Goal: Task Accomplishment & Management: Manage account settings

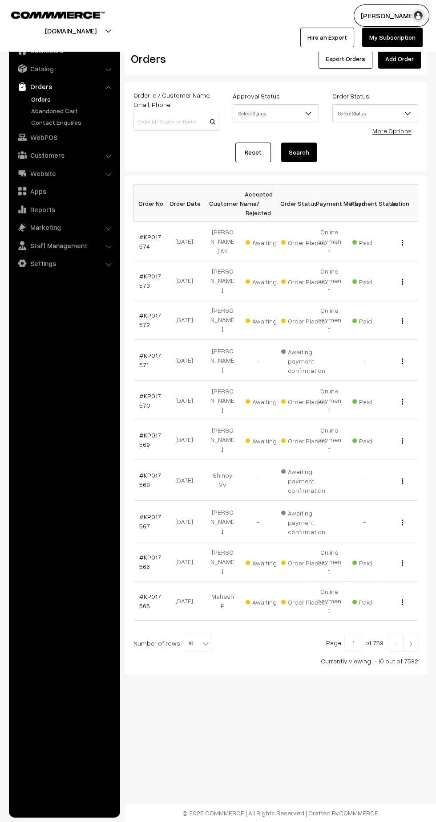
click at [411, 634] on link at bounding box center [410, 643] width 15 height 18
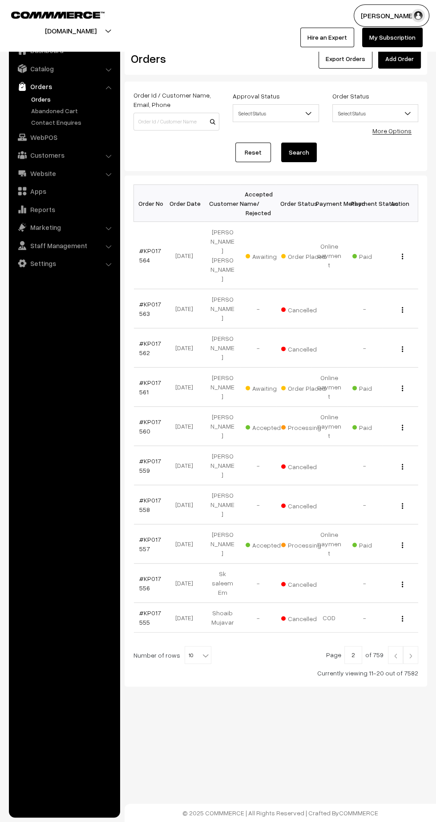
click at [411, 653] on img at bounding box center [411, 655] width 8 height 5
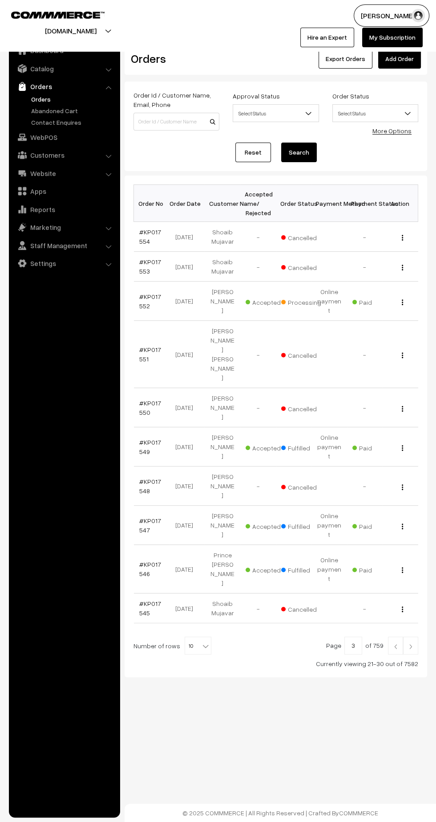
click at [148, 293] on link "#KP017552" at bounding box center [150, 301] width 22 height 17
click at [142, 299] on link "#KP017552" at bounding box center [150, 301] width 22 height 17
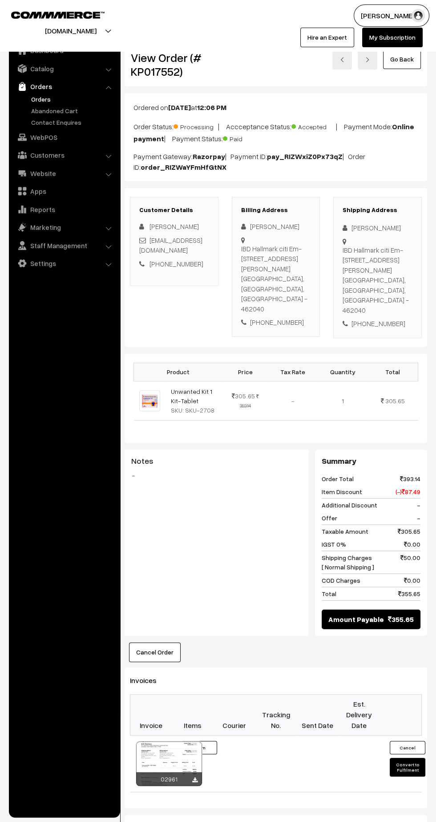
click at [195, 777] on icon at bounding box center [194, 780] width 5 height 6
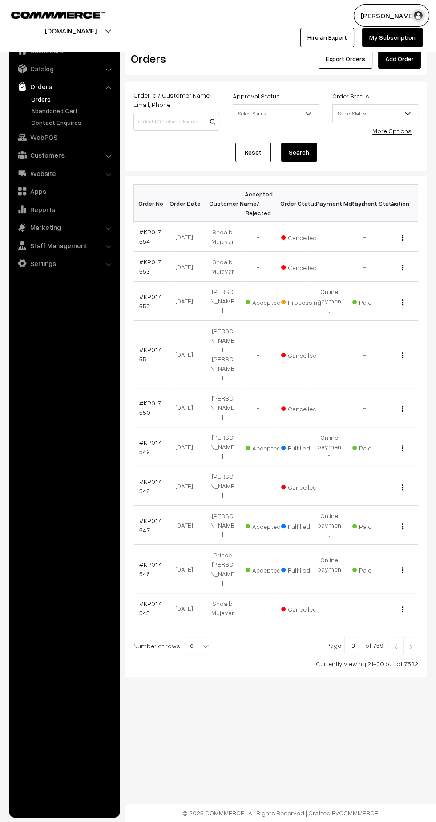
click at [396, 643] on img at bounding box center [396, 645] width 8 height 5
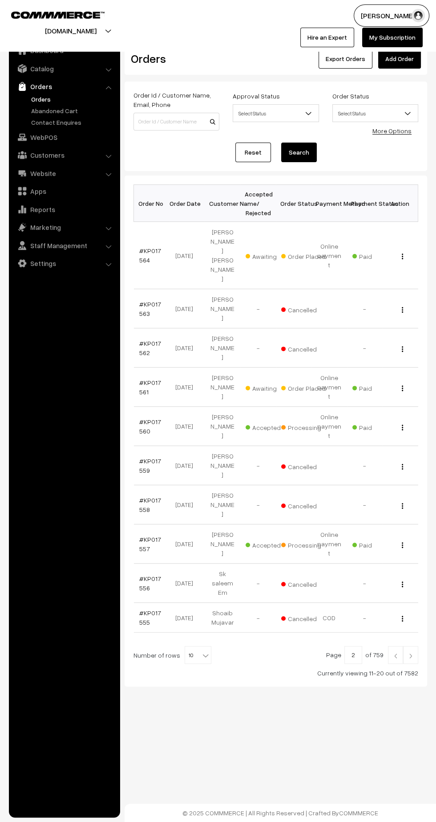
click at [142, 379] on link "#KP017561" at bounding box center [150, 387] width 22 height 17
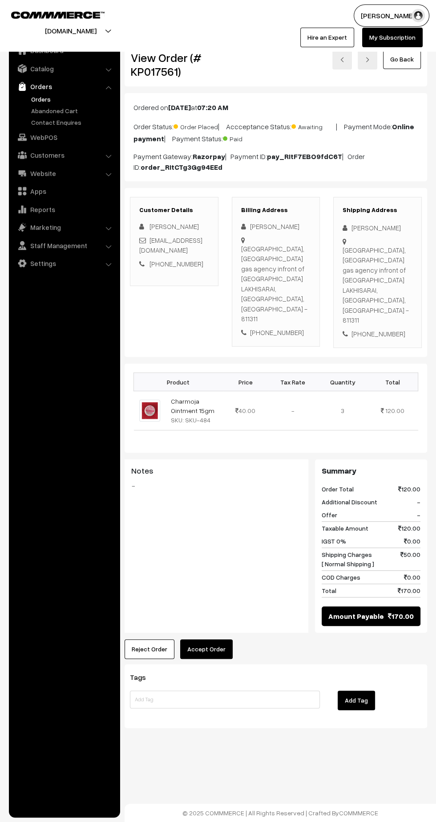
click at [205, 639] on button "Accept Order" at bounding box center [206, 649] width 53 height 20
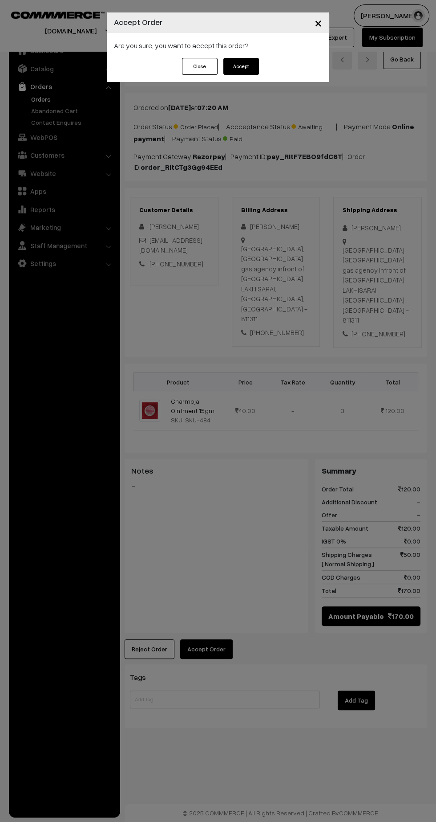
click at [248, 73] on button "Accept" at bounding box center [242, 66] width 36 height 17
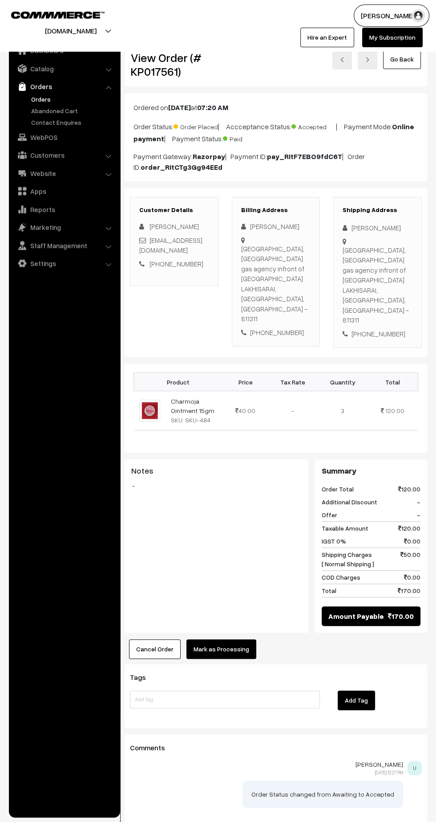
click at [234, 639] on button "Mark as Processing" at bounding box center [222, 649] width 70 height 20
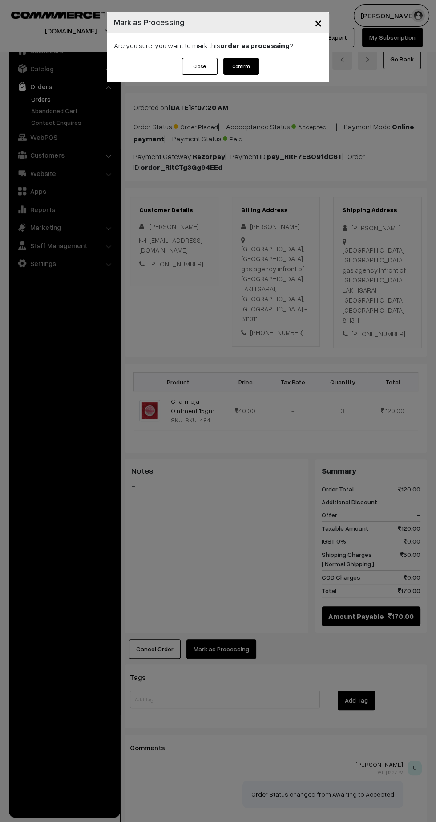
click at [248, 61] on button "Confirm" at bounding box center [242, 66] width 36 height 17
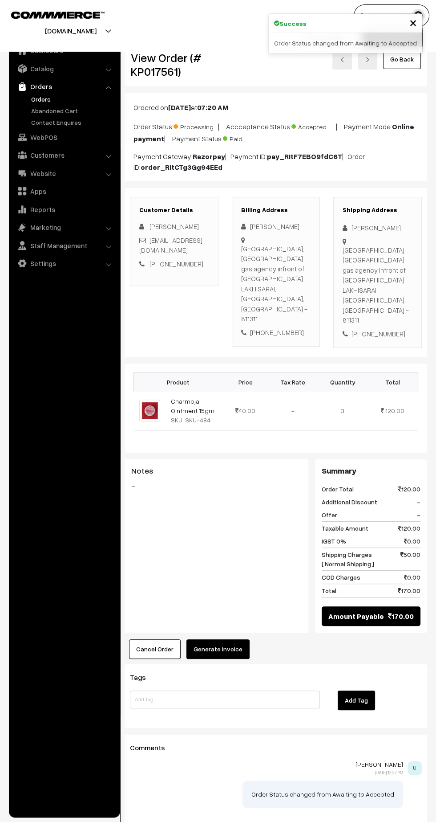
click at [237, 639] on button "Generate Invoice" at bounding box center [218, 649] width 63 height 20
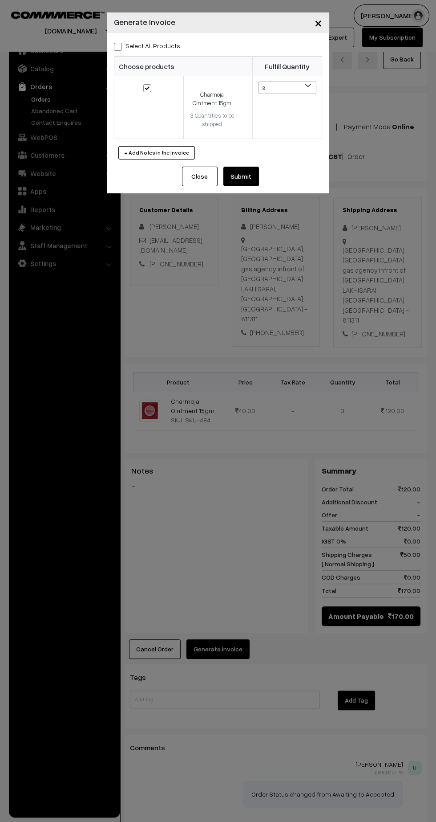
click at [253, 170] on button "Submit" at bounding box center [242, 177] width 36 height 20
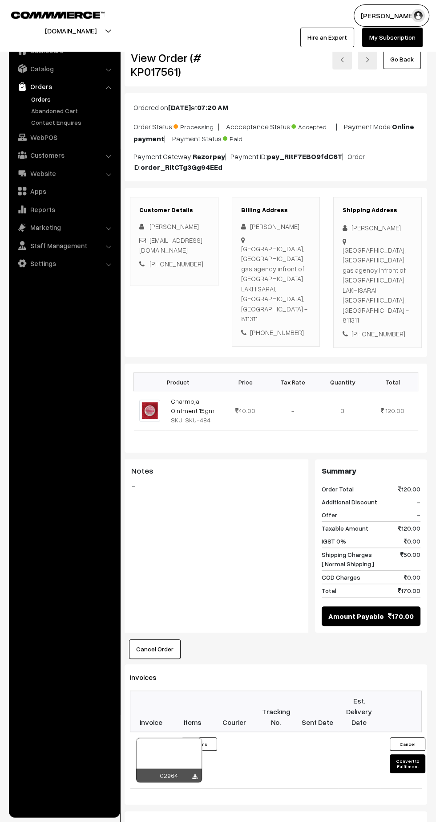
click at [195, 774] on icon at bounding box center [194, 777] width 5 height 6
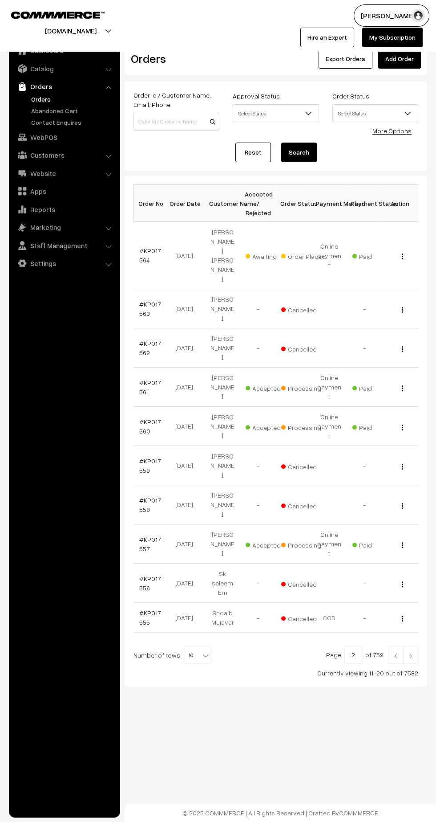
click at [149, 247] on link "#KP017564" at bounding box center [150, 255] width 22 height 17
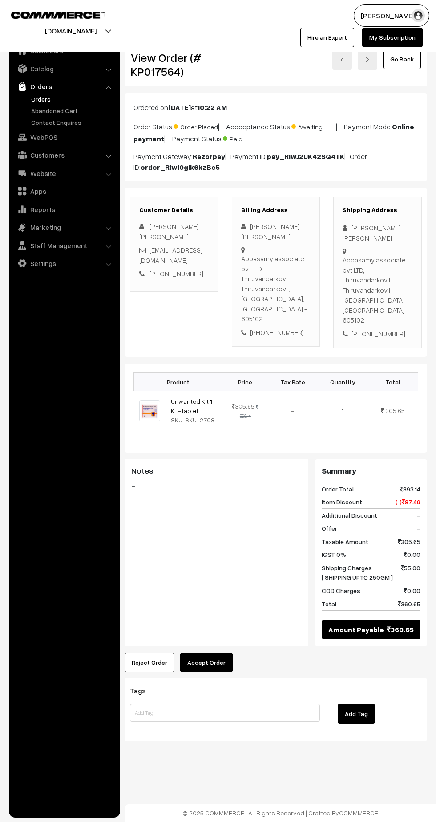
click at [212, 652] on button "Accept Order" at bounding box center [206, 662] width 53 height 20
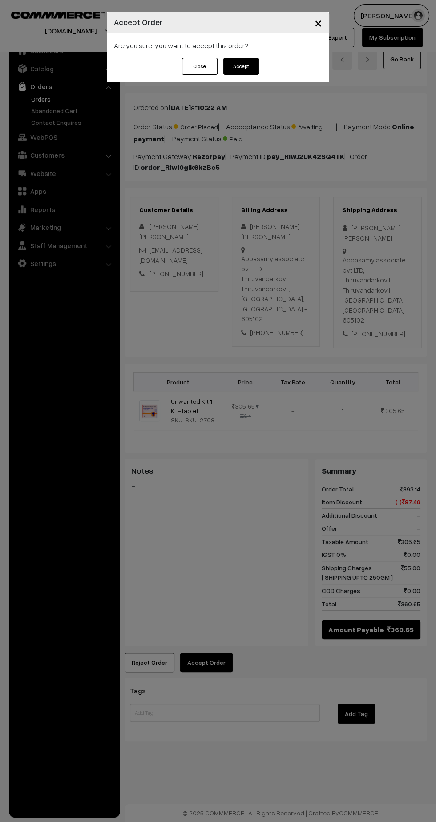
click at [248, 69] on button "Accept" at bounding box center [242, 66] width 36 height 17
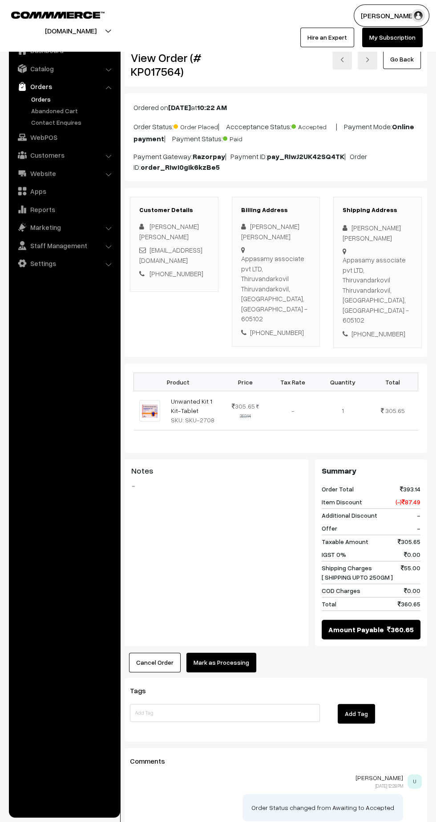
click at [228, 652] on button "Mark as Processing" at bounding box center [222, 662] width 70 height 20
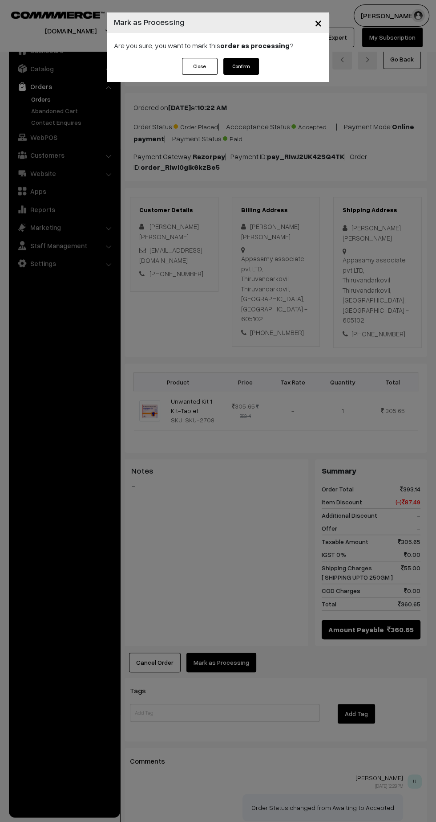
click at [236, 69] on button "Confirm" at bounding box center [242, 66] width 36 height 17
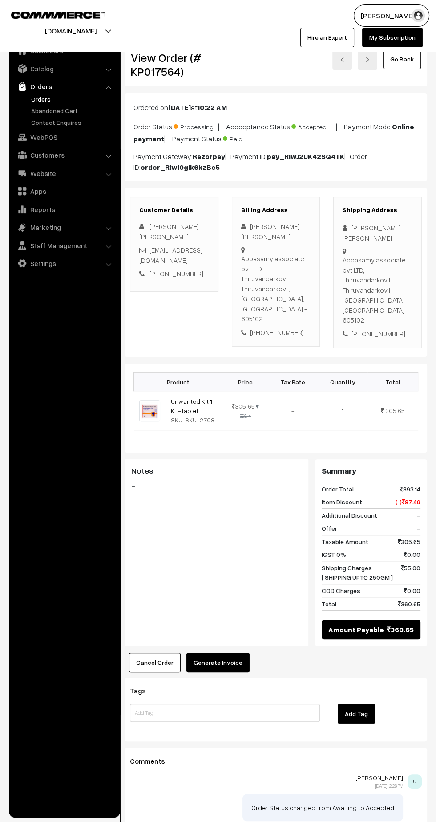
click at [242, 652] on button "Generate Invoice" at bounding box center [218, 662] width 63 height 20
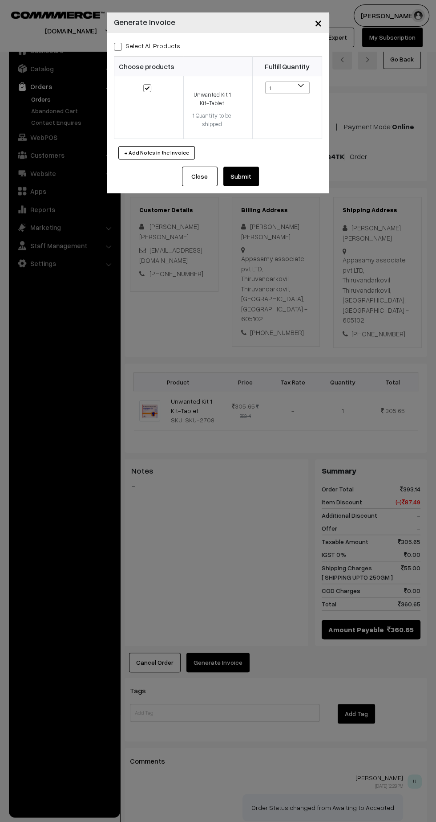
click at [257, 179] on button "Submit" at bounding box center [242, 177] width 36 height 20
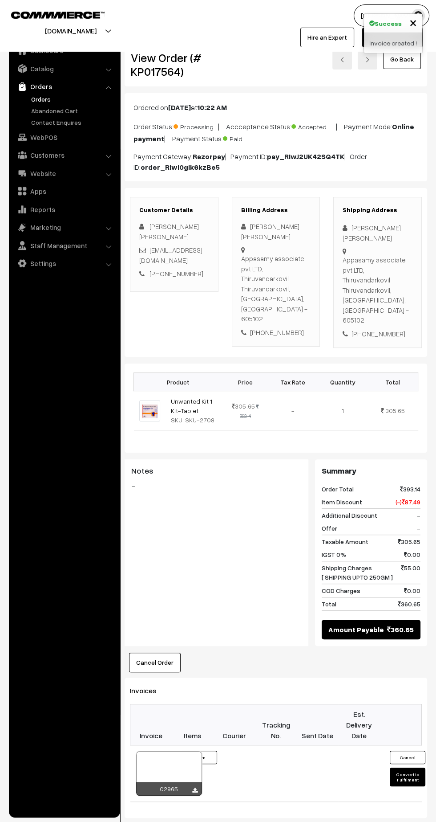
click at [195, 787] on icon at bounding box center [194, 790] width 5 height 6
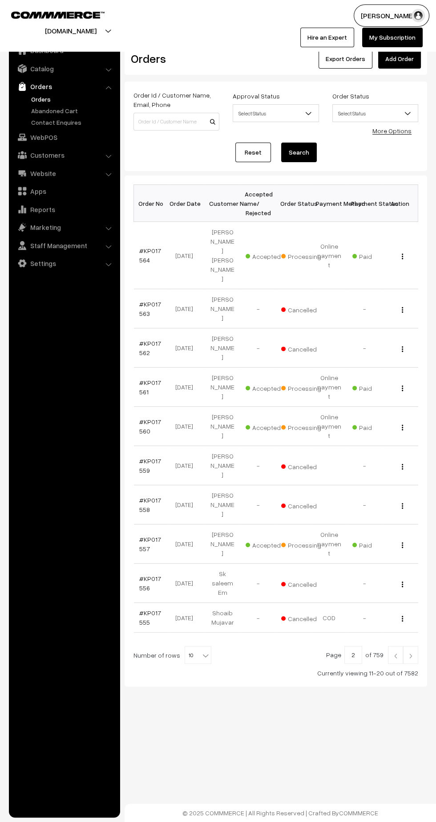
click at [396, 653] on img at bounding box center [396, 655] width 8 height 5
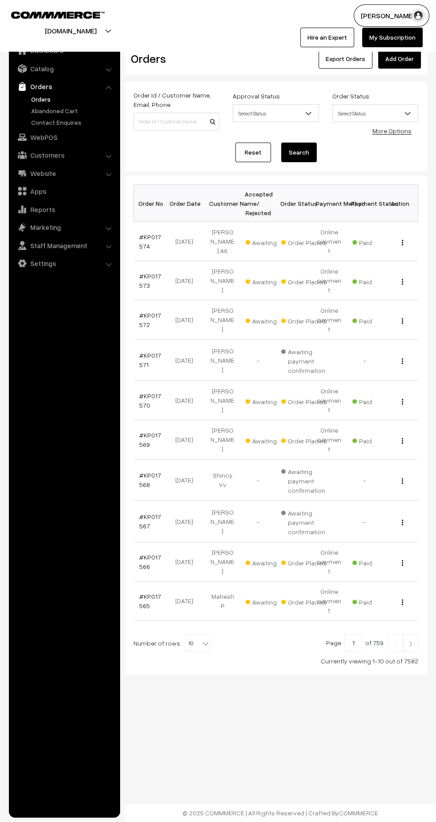
click at [143, 592] on link "#KP017565" at bounding box center [150, 600] width 22 height 17
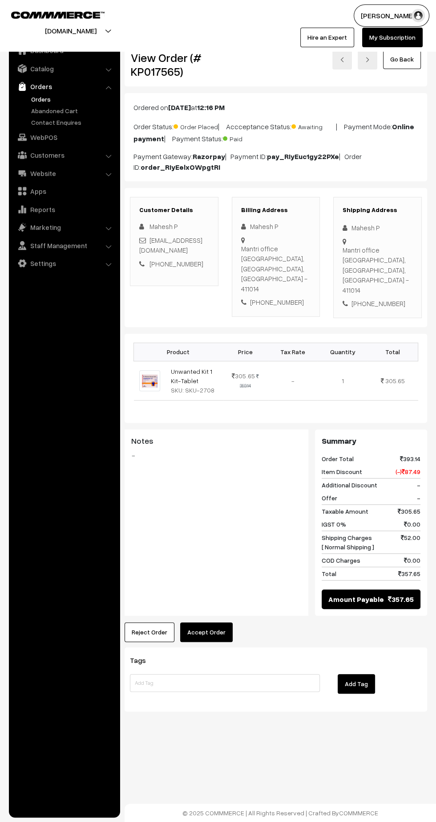
click at [207, 622] on button "Accept Order" at bounding box center [206, 632] width 53 height 20
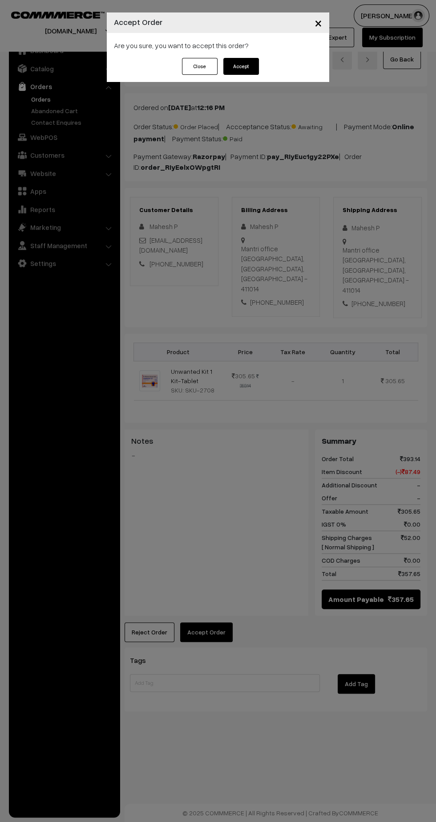
click at [249, 58] on button "Accept" at bounding box center [242, 66] width 36 height 17
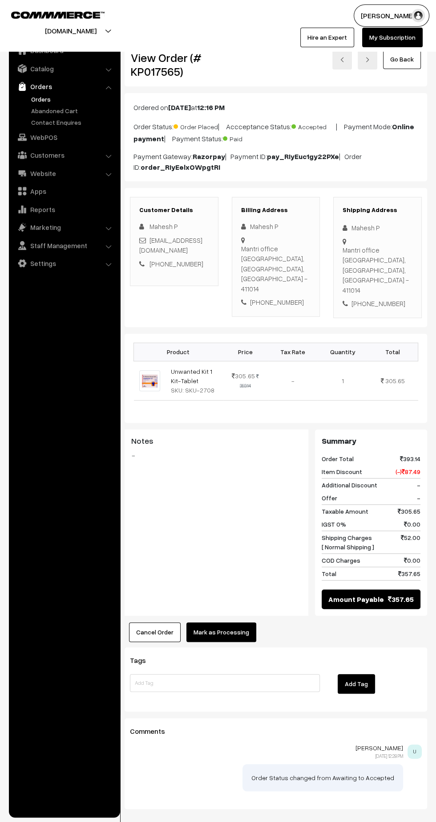
click at [242, 622] on button "Mark as Processing" at bounding box center [222, 632] width 70 height 20
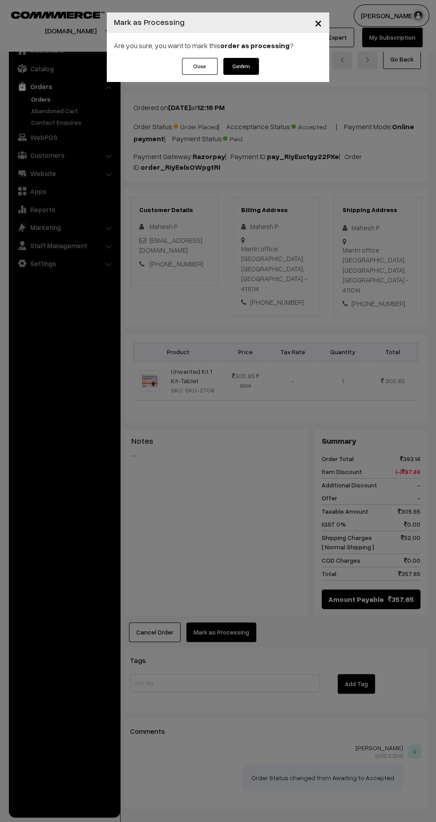
click at [247, 70] on button "Confirm" at bounding box center [242, 66] width 36 height 17
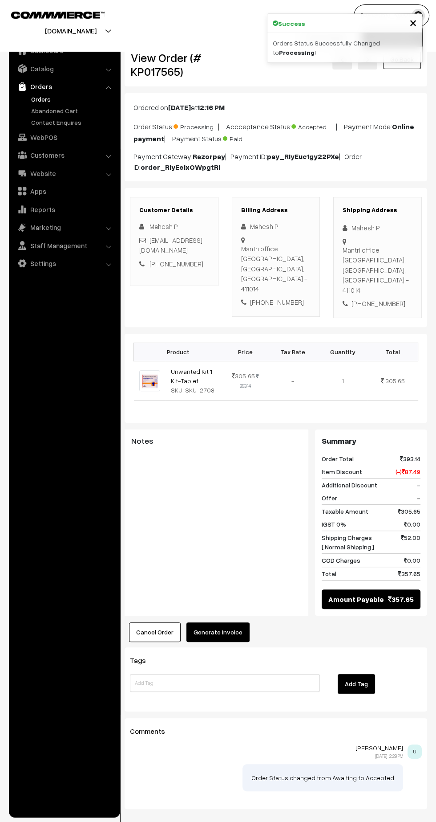
click at [228, 622] on button "Generate Invoice" at bounding box center [218, 632] width 63 height 20
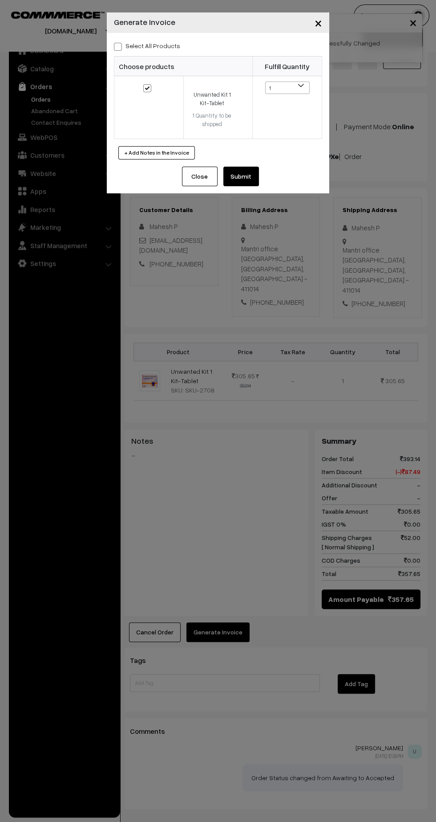
click at [255, 175] on button "Submit" at bounding box center [242, 177] width 36 height 20
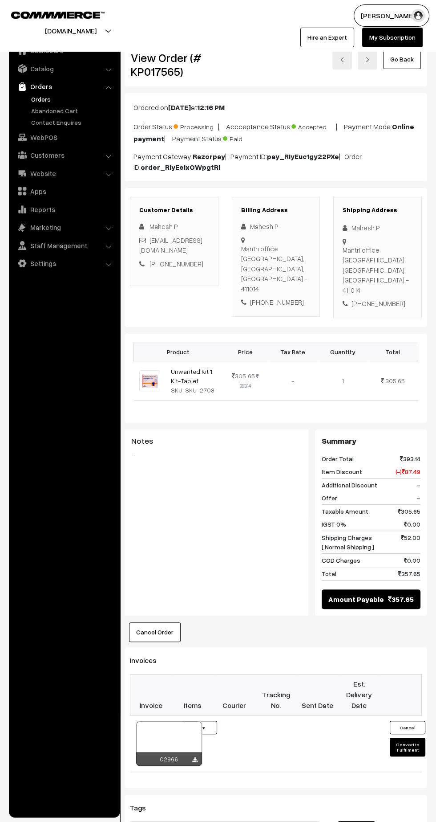
click at [191, 752] on div "02966" at bounding box center [169, 759] width 66 height 14
click at [195, 757] on icon at bounding box center [194, 760] width 5 height 6
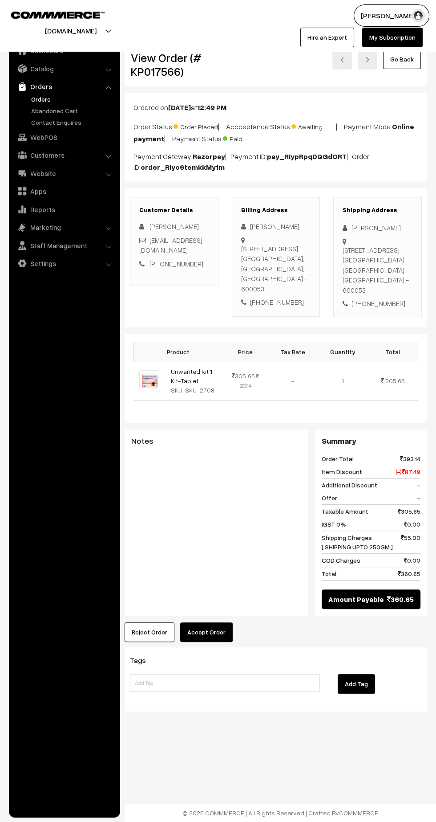
click at [212, 629] on button "Accept Order" at bounding box center [206, 632] width 53 height 20
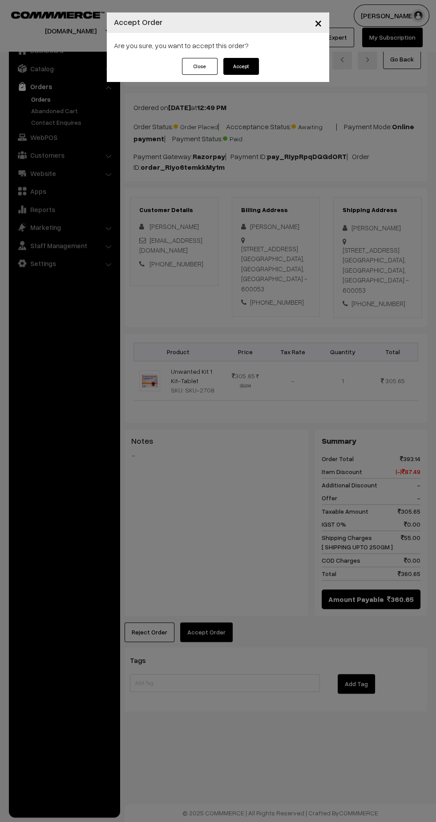
click at [241, 66] on button "Accept" at bounding box center [242, 66] width 36 height 17
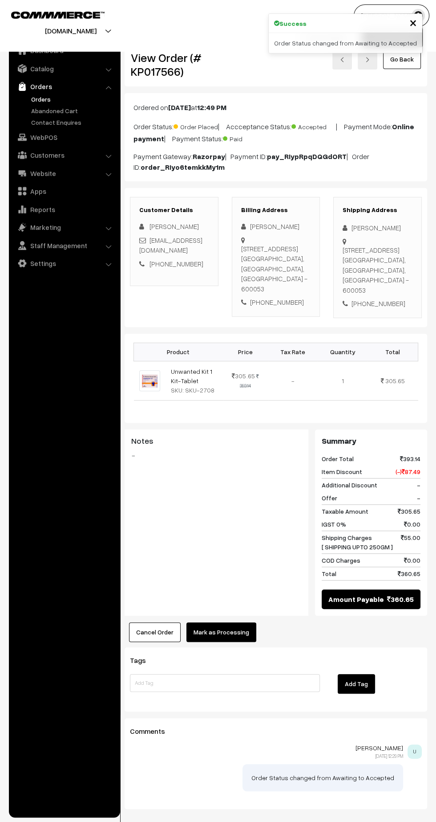
click at [243, 626] on button "Mark as Processing" at bounding box center [222, 632] width 70 height 20
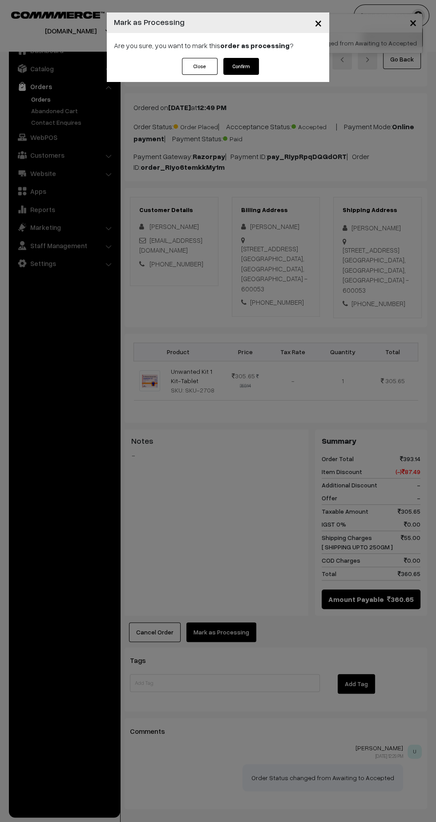
click at [257, 63] on button "Confirm" at bounding box center [242, 66] width 36 height 17
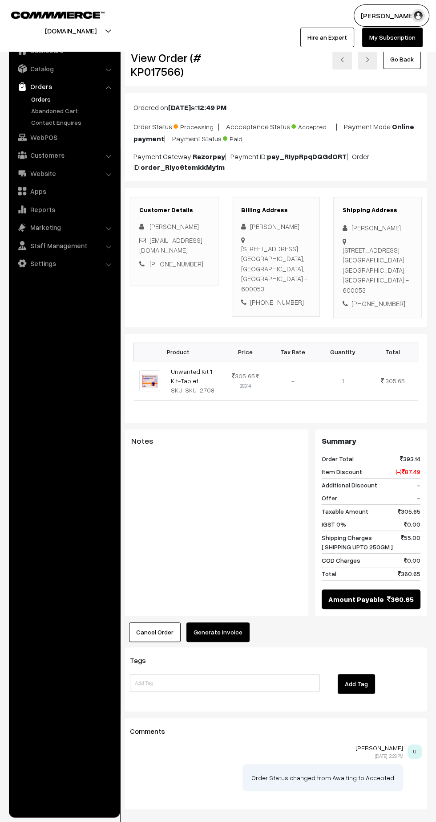
click at [228, 629] on button "Generate Invoice" at bounding box center [218, 632] width 63 height 20
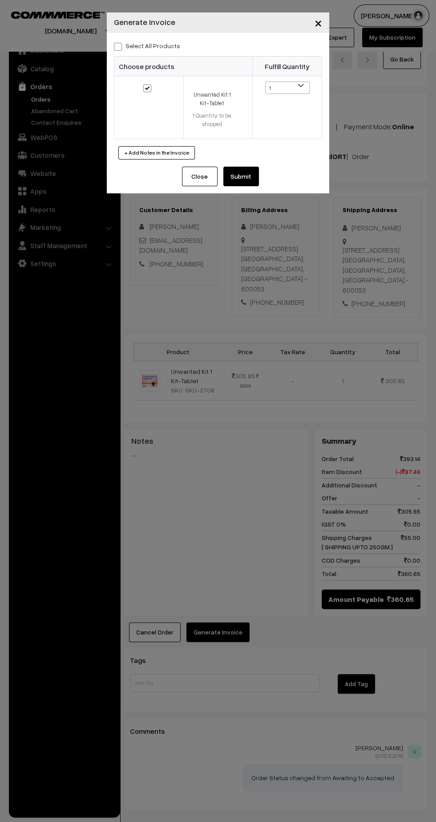
click at [274, 176] on div "Close Submit Back Fulfill Items" at bounding box center [218, 180] width 223 height 27
click at [256, 179] on button "Submit" at bounding box center [242, 177] width 36 height 20
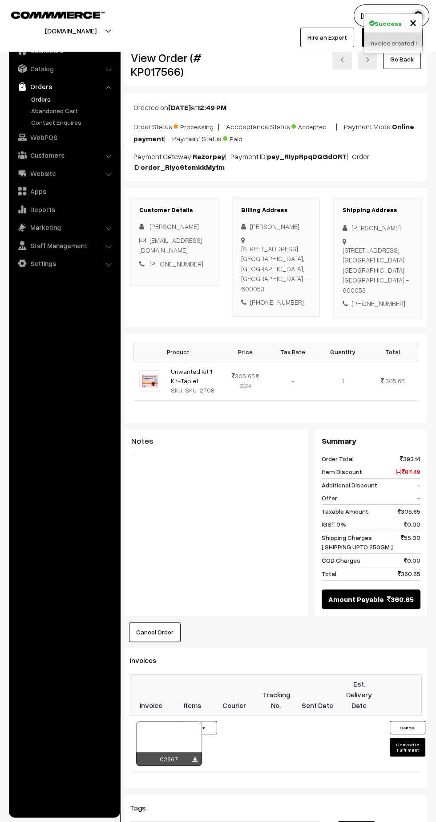
click at [194, 757] on icon at bounding box center [194, 760] width 5 height 6
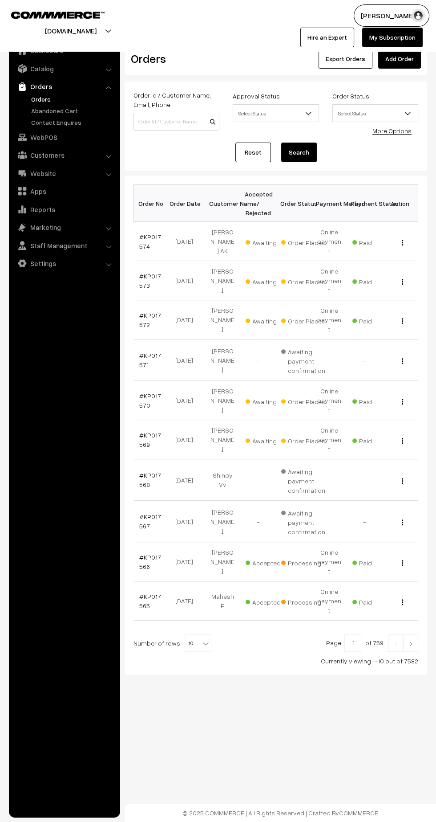
click at [136, 381] on td "#KP017570" at bounding box center [152, 400] width 36 height 39
click at [142, 431] on link "#KP017569" at bounding box center [150, 439] width 22 height 17
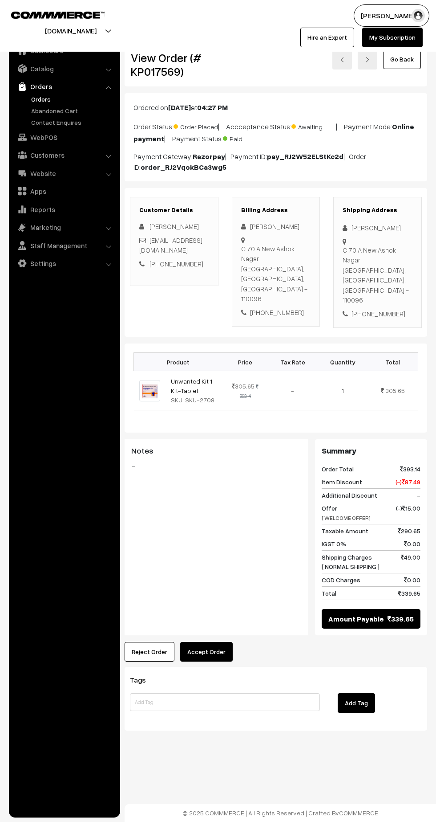
click at [222, 667] on div "Tags Add Tag" at bounding box center [276, 699] width 303 height 64
click at [210, 642] on button "Accept Order" at bounding box center [206, 652] width 53 height 20
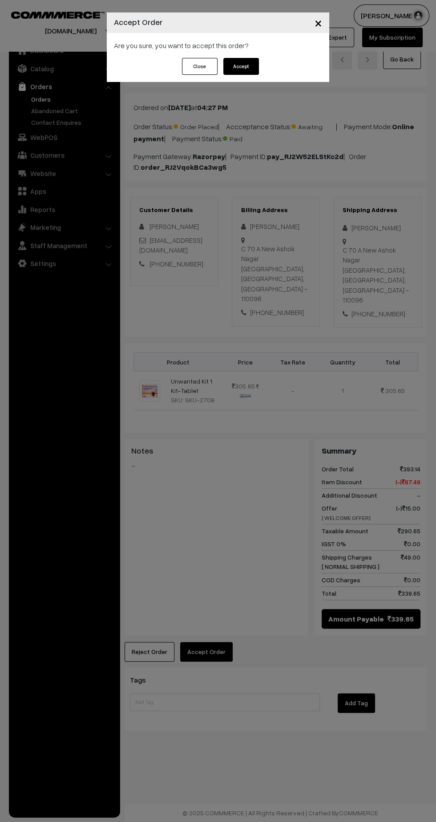
click at [255, 69] on button "Accept" at bounding box center [242, 66] width 36 height 17
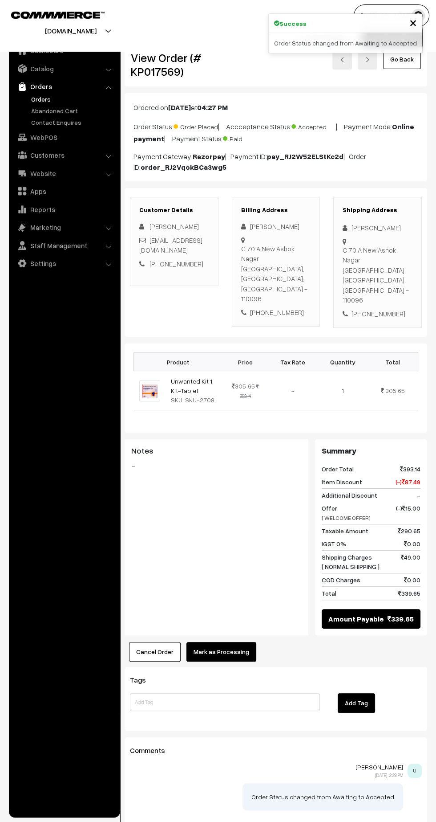
click at [233, 642] on button "Mark as Processing" at bounding box center [222, 652] width 70 height 20
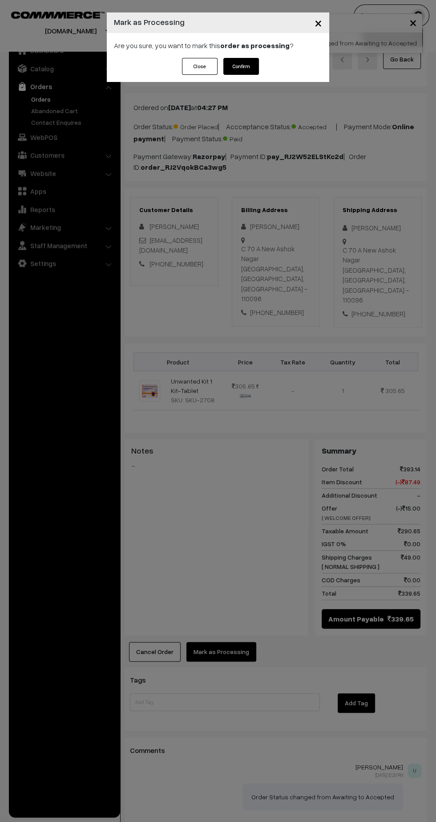
click at [247, 69] on button "Confirm" at bounding box center [242, 66] width 36 height 17
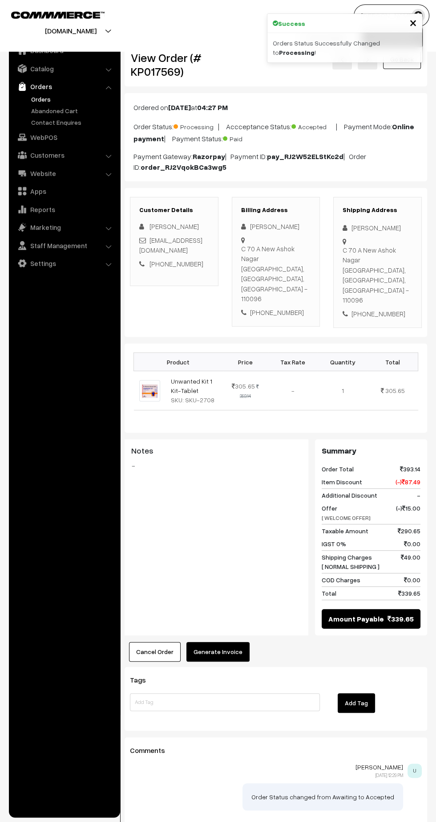
click at [222, 642] on button "Generate Invoice" at bounding box center [218, 652] width 63 height 20
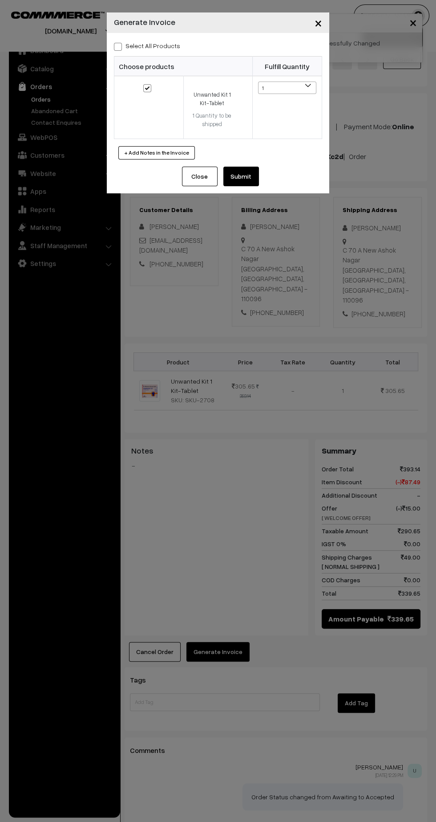
click at [256, 181] on button "Submit" at bounding box center [242, 177] width 36 height 20
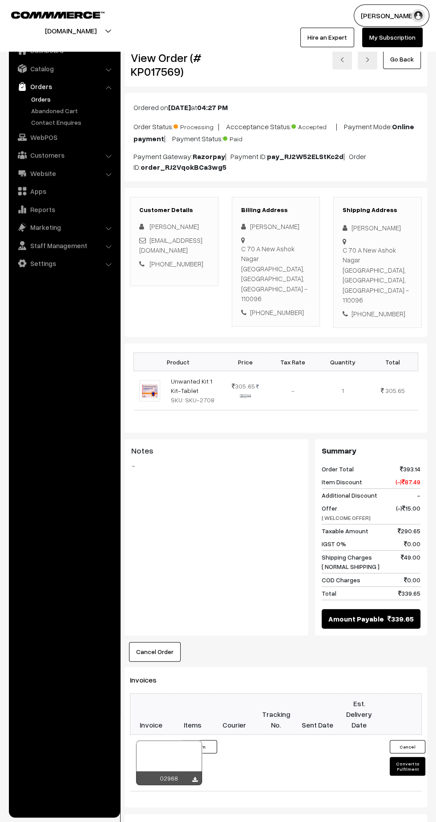
click at [195, 777] on icon at bounding box center [194, 780] width 5 height 6
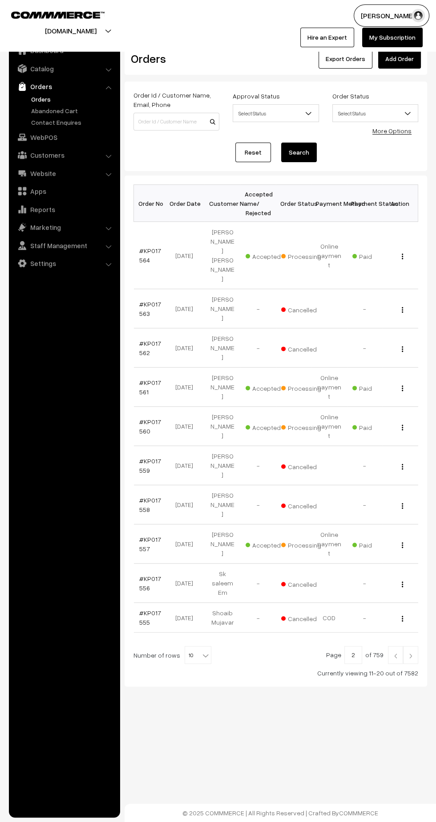
click at [396, 653] on img at bounding box center [396, 655] width 8 height 5
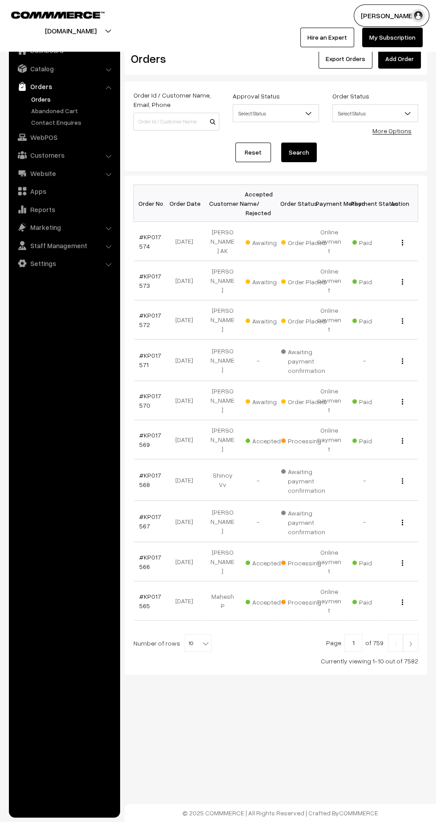
click at [151, 392] on link "#KP017570" at bounding box center [150, 400] width 22 height 17
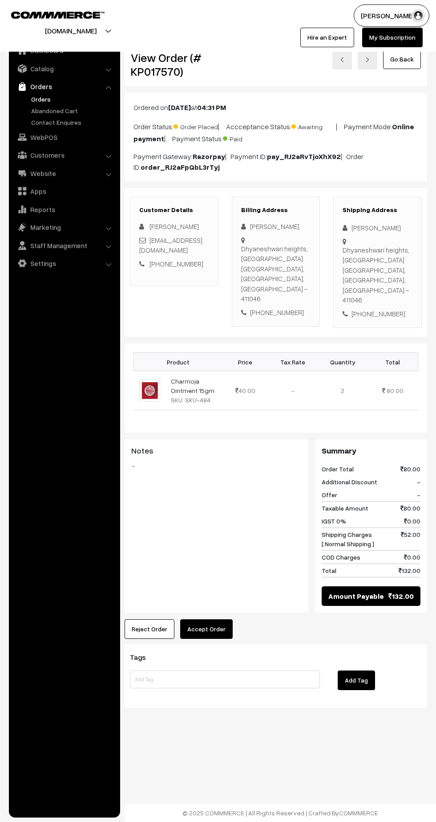
click at [212, 619] on button "Accept Order" at bounding box center [206, 629] width 53 height 20
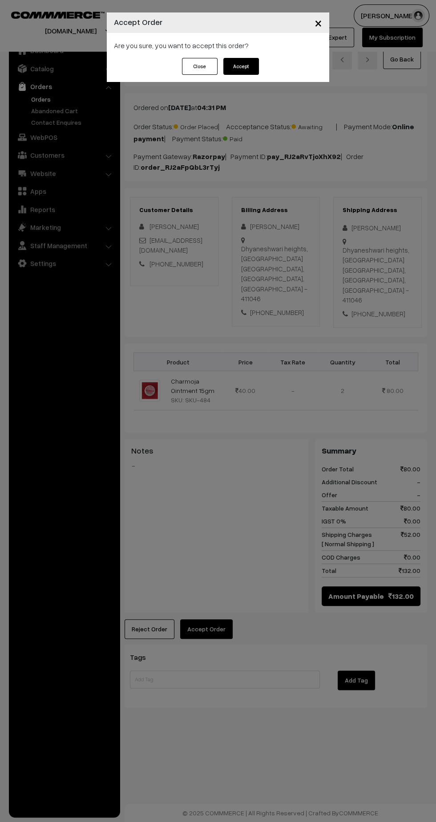
click at [251, 71] on button "Accept" at bounding box center [242, 66] width 36 height 17
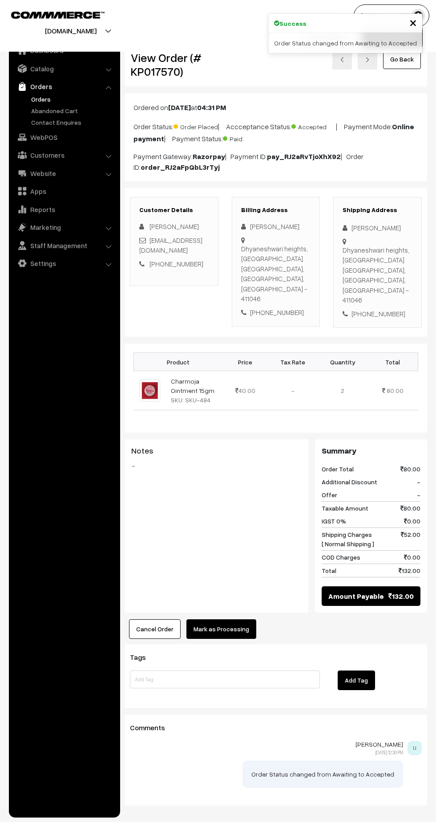
click at [234, 619] on button "Mark as Processing" at bounding box center [222, 629] width 70 height 20
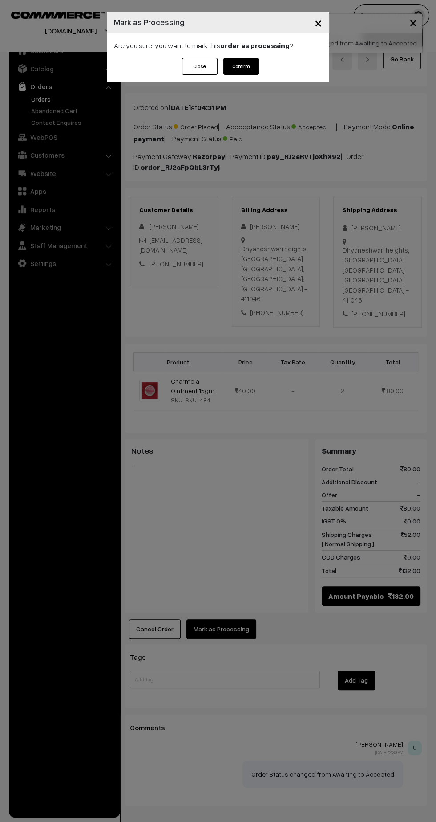
click at [251, 66] on button "Confirm" at bounding box center [242, 66] width 36 height 17
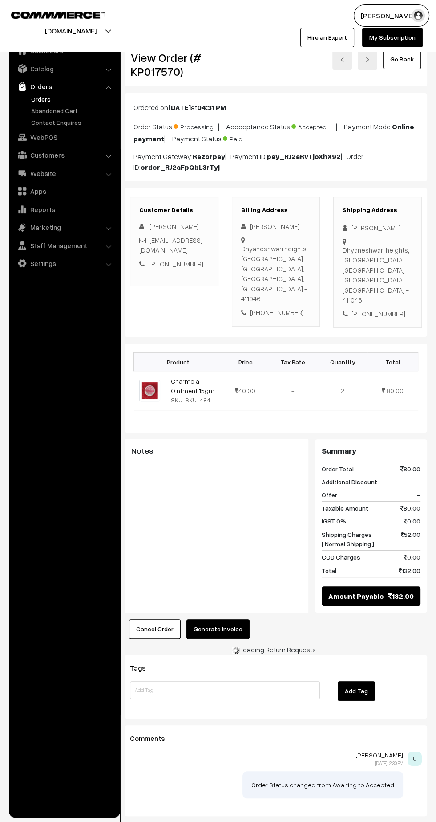
click at [234, 619] on button "Generate Invoice" at bounding box center [218, 629] width 63 height 20
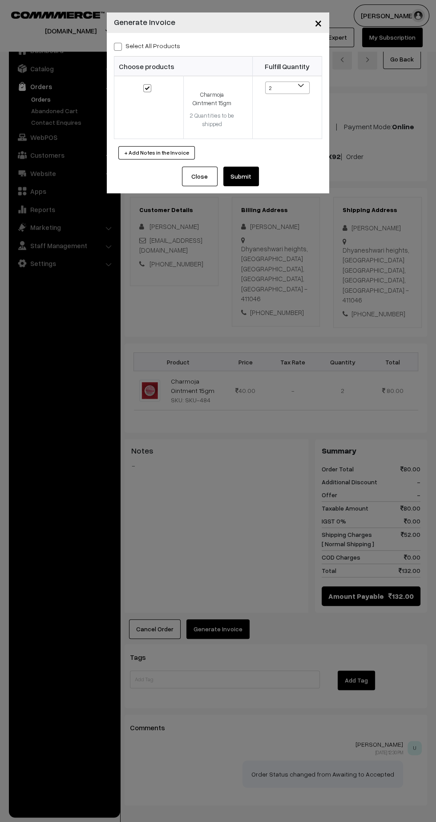
click at [250, 179] on button "Submit" at bounding box center [242, 177] width 36 height 20
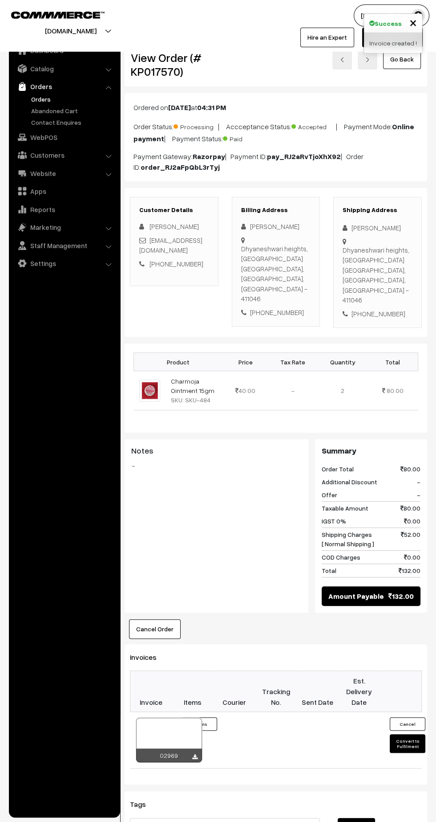
click at [195, 754] on icon at bounding box center [194, 757] width 5 height 6
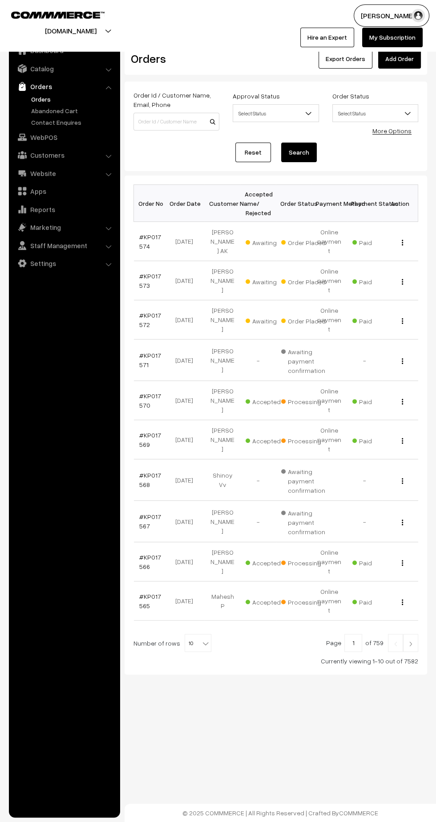
click at [154, 339] on td "#KP017571" at bounding box center [152, 359] width 36 height 41
click at [151, 311] on link "#KP017572" at bounding box center [150, 319] width 22 height 17
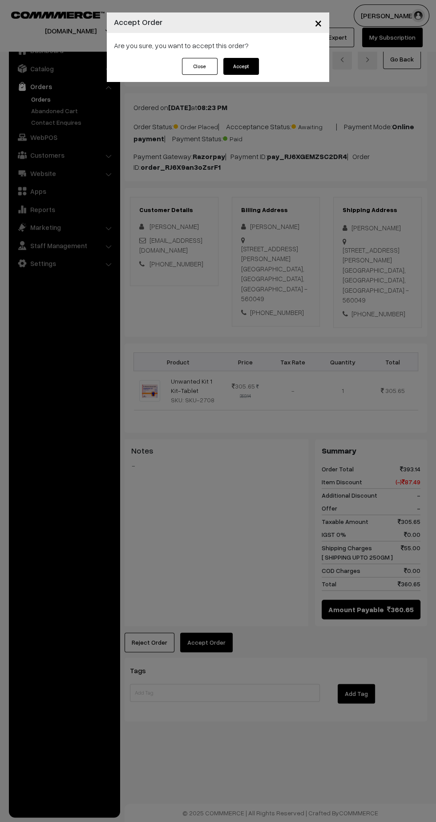
click at [246, 65] on button "Accept" at bounding box center [242, 66] width 36 height 17
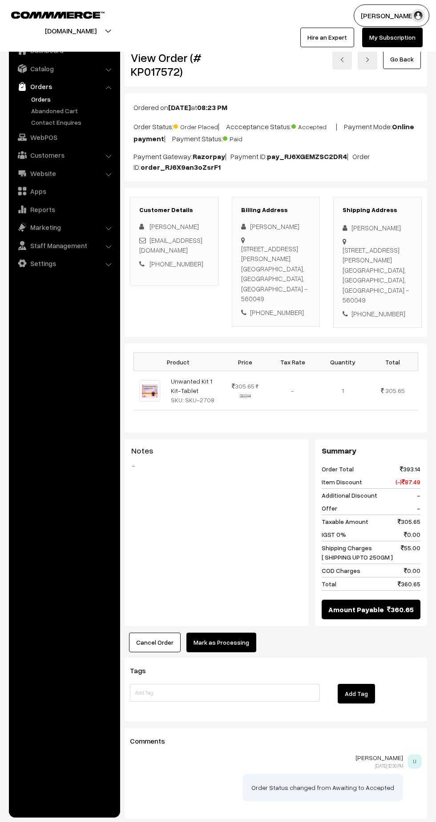
click at [224, 644] on button "Mark as Processing" at bounding box center [222, 642] width 70 height 20
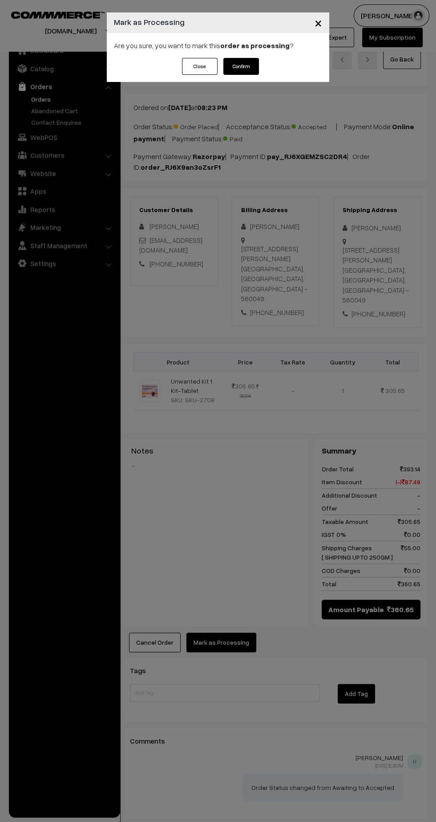
click at [256, 70] on button "Confirm" at bounding box center [242, 66] width 36 height 17
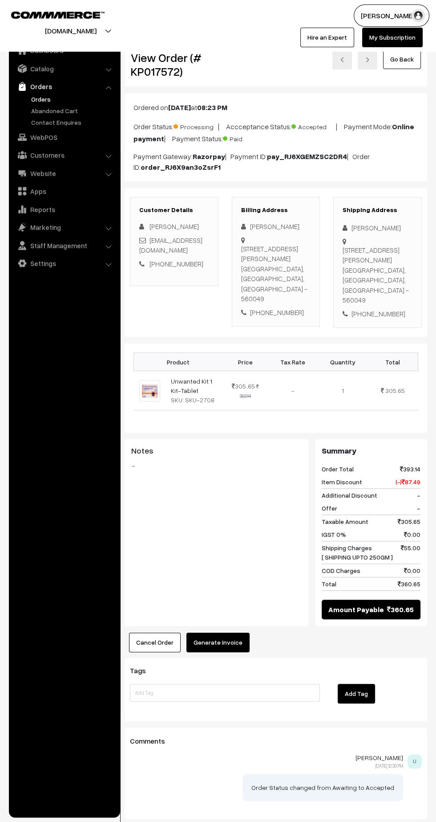
click at [227, 642] on button "Generate Invoice" at bounding box center [218, 642] width 63 height 20
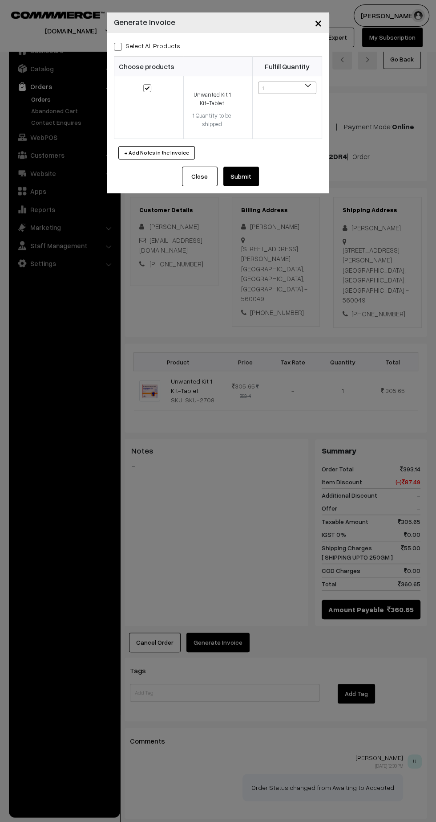
click at [242, 178] on button "Submit" at bounding box center [242, 177] width 36 height 20
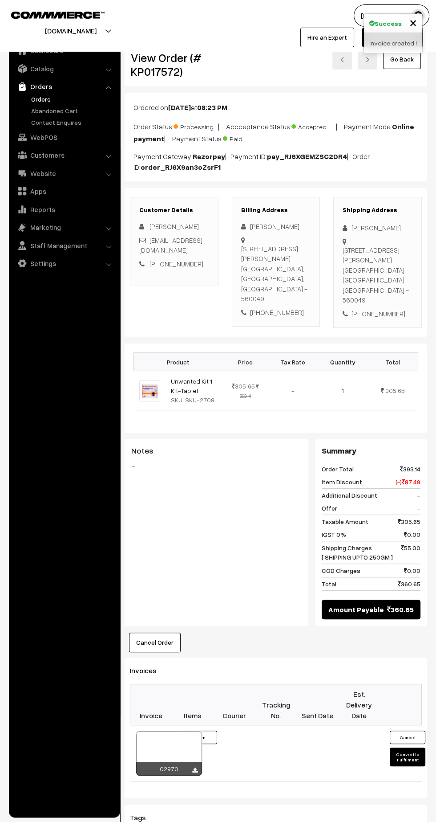
click at [195, 767] on icon at bounding box center [194, 770] width 5 height 6
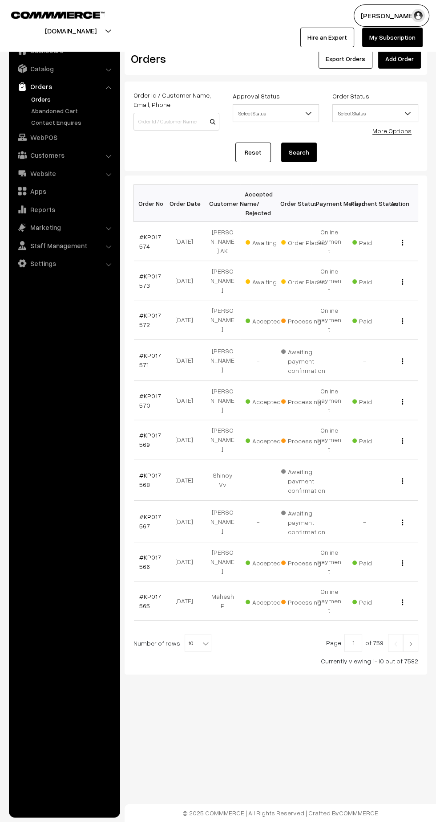
click at [141, 272] on link "#KP017573" at bounding box center [150, 280] width 22 height 17
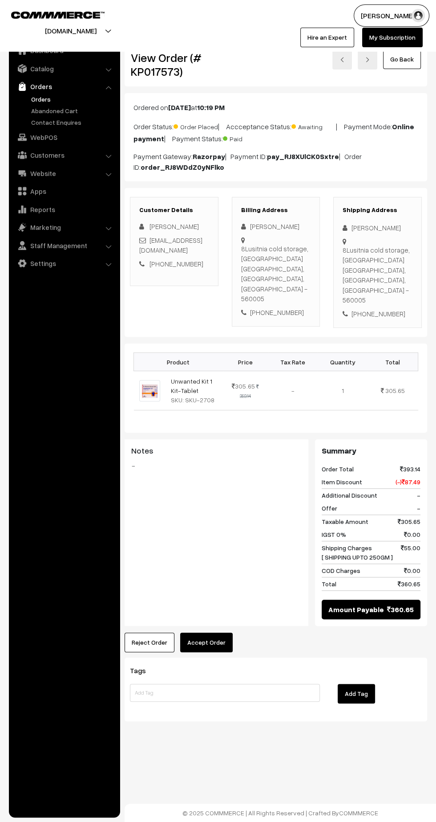
click at [222, 632] on button "Accept Order" at bounding box center [206, 642] width 53 height 20
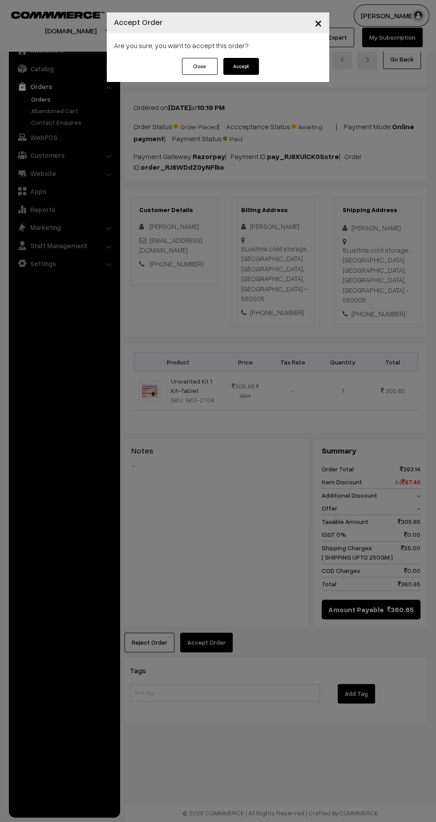
click at [248, 62] on button "Accept" at bounding box center [242, 66] width 36 height 17
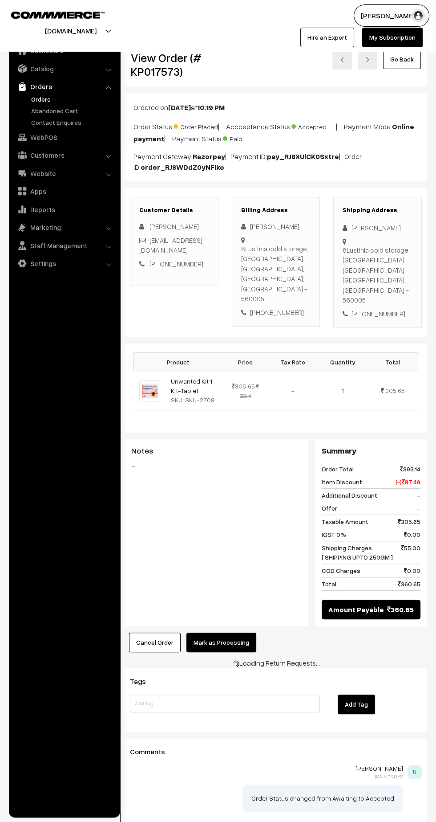
click at [233, 632] on button "Mark as Processing" at bounding box center [222, 642] width 70 height 20
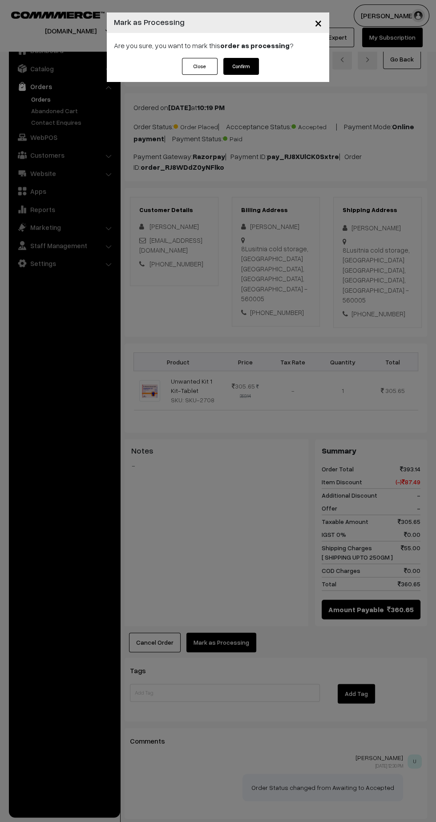
click at [254, 65] on button "Confirm" at bounding box center [242, 66] width 36 height 17
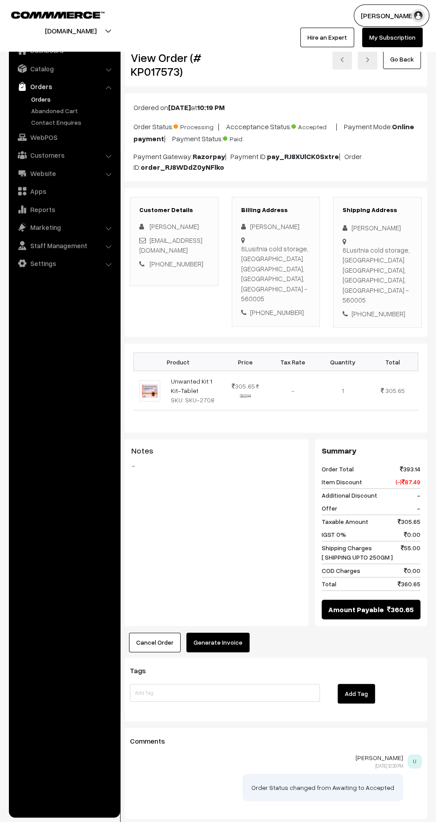
click at [219, 632] on button "Generate Invoice" at bounding box center [218, 642] width 63 height 20
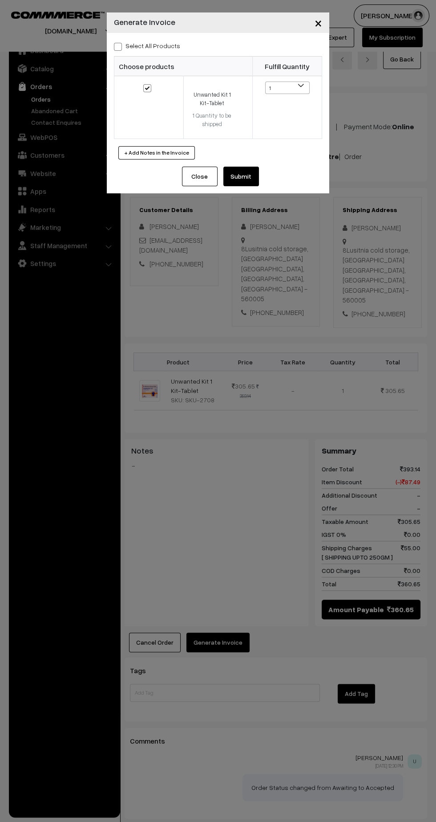
click at [241, 175] on button "Submit" at bounding box center [242, 177] width 36 height 20
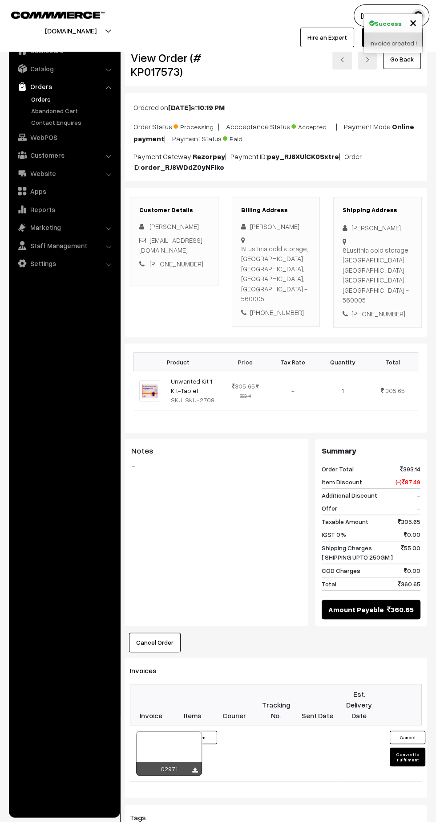
click at [195, 767] on icon at bounding box center [194, 770] width 5 height 6
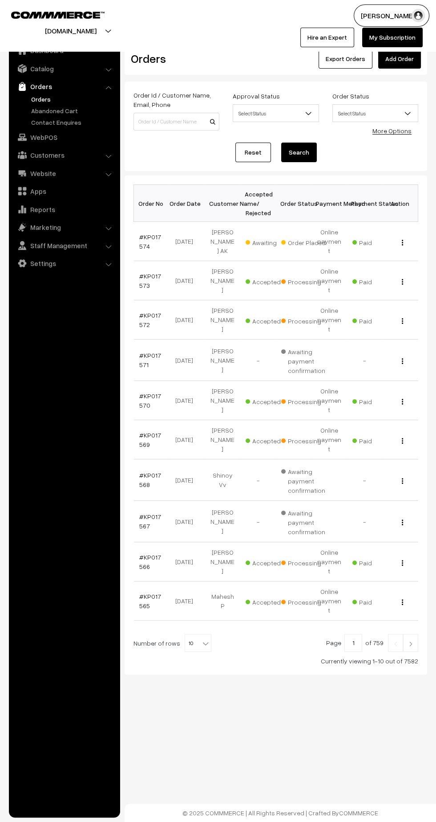
click at [156, 233] on link "#KP017574" at bounding box center [150, 241] width 22 height 17
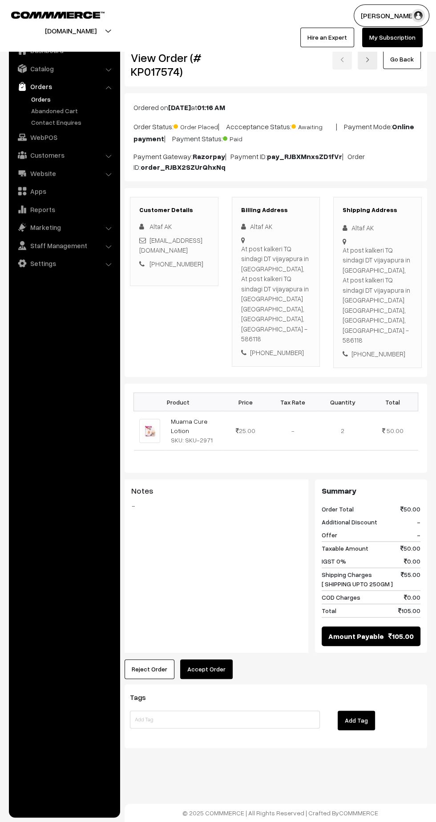
click at [224, 659] on button "Accept Order" at bounding box center [206, 669] width 53 height 20
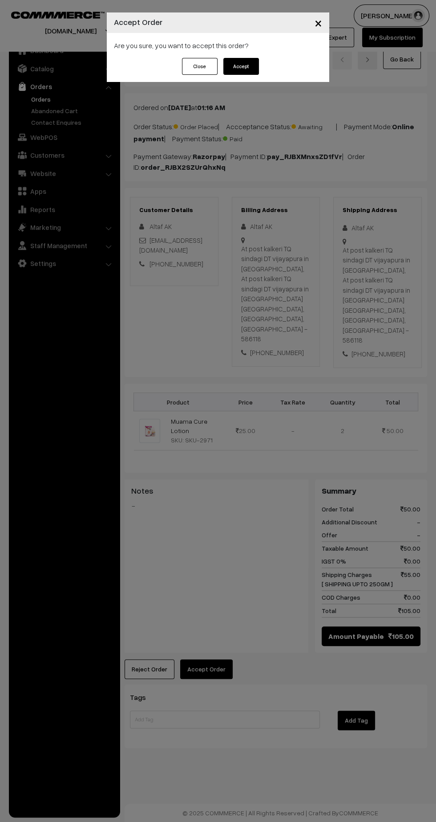
click at [248, 72] on button "Accept" at bounding box center [242, 66] width 36 height 17
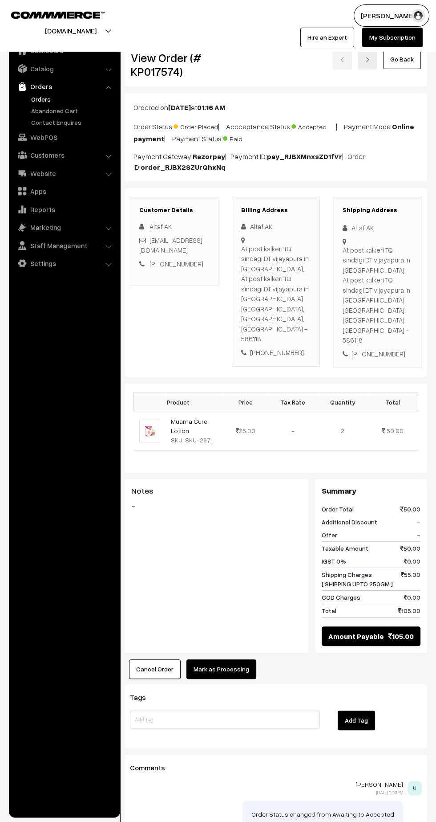
click at [236, 659] on button "Mark as Processing" at bounding box center [222, 669] width 70 height 20
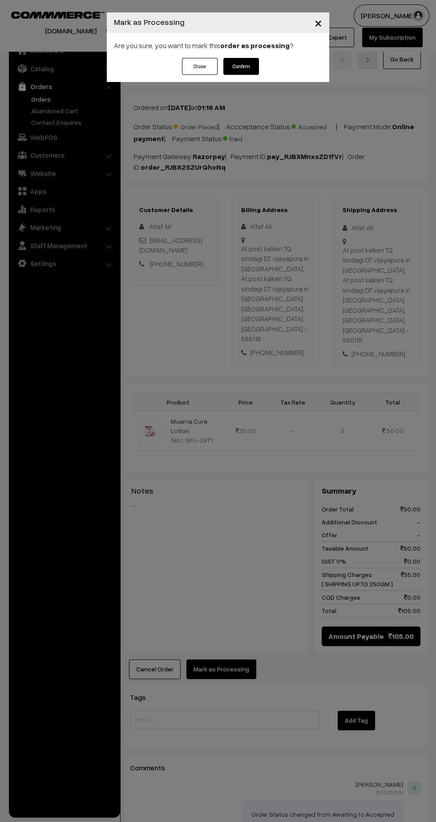
click at [253, 69] on button "Confirm" at bounding box center [242, 66] width 36 height 17
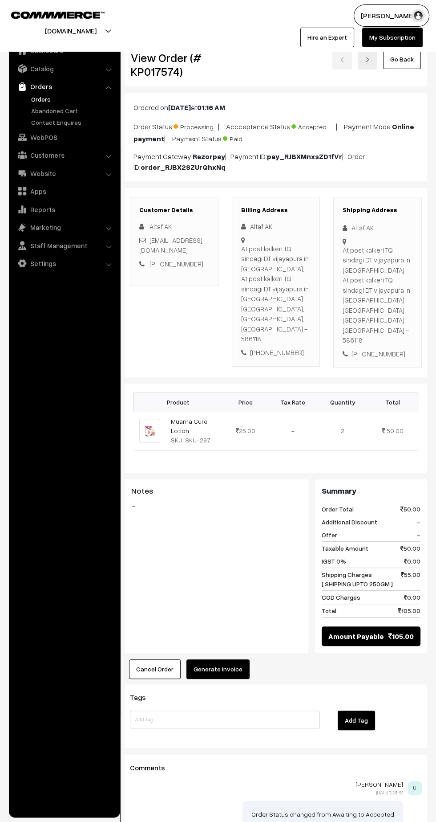
click at [226, 659] on button "Generate Invoice" at bounding box center [218, 669] width 63 height 20
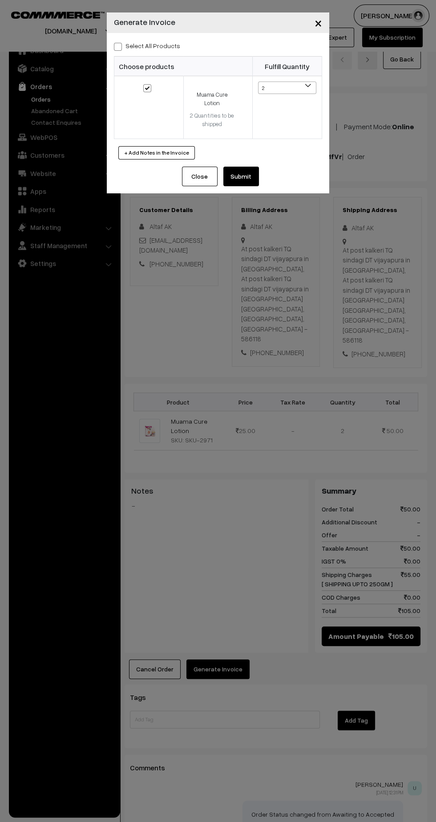
click at [247, 173] on button "Submit" at bounding box center [242, 177] width 36 height 20
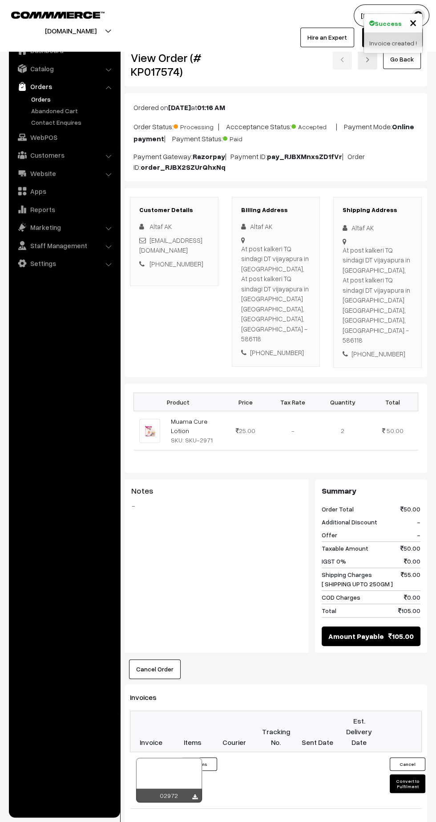
click at [195, 794] on icon at bounding box center [194, 797] width 5 height 6
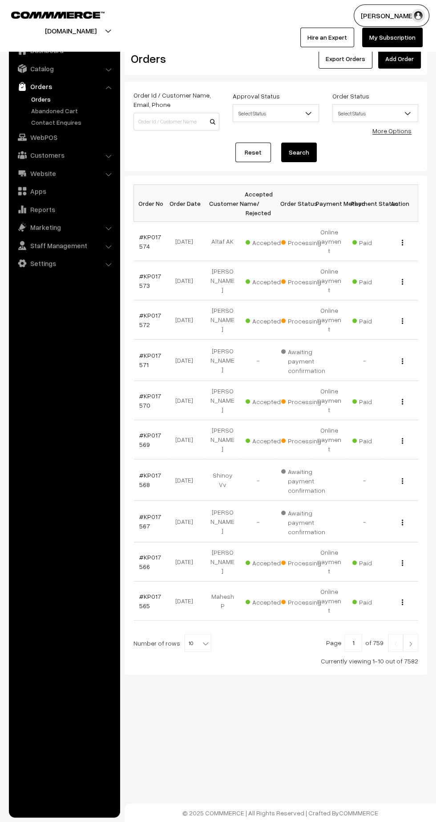
click at [139, 272] on link "#KP017573" at bounding box center [150, 280] width 22 height 17
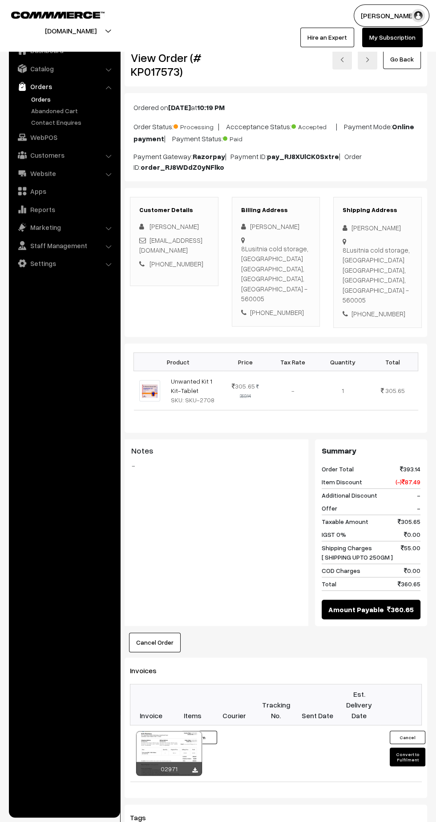
click at [196, 766] on link at bounding box center [194, 769] width 5 height 7
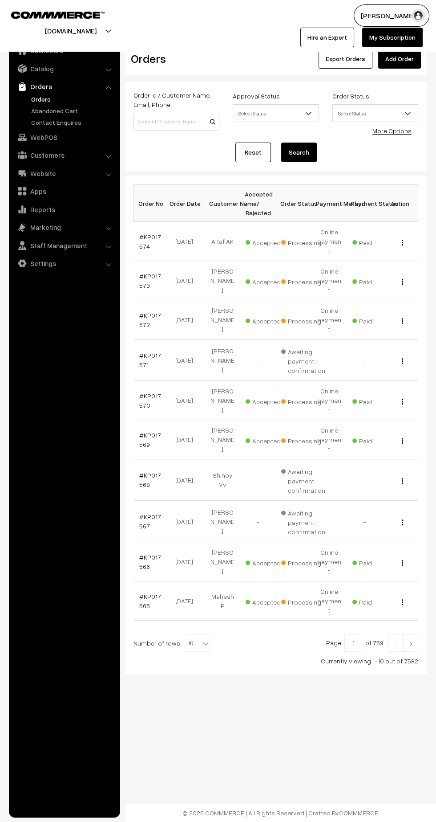
click at [142, 311] on link "#KP017572" at bounding box center [150, 319] width 22 height 17
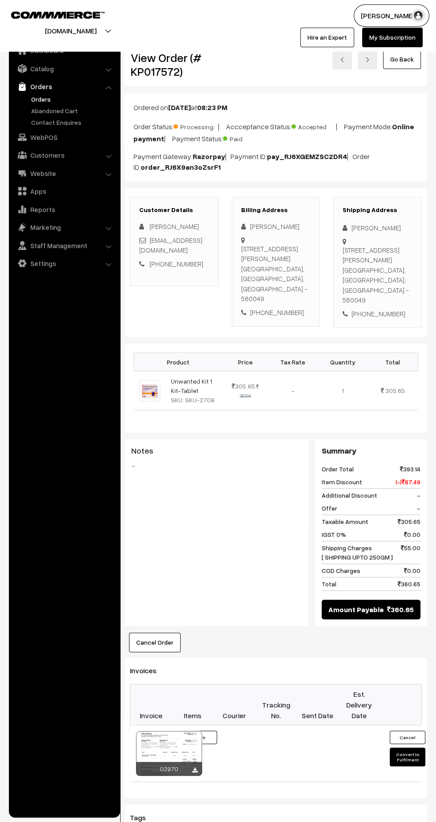
click at [194, 767] on icon at bounding box center [194, 770] width 5 height 6
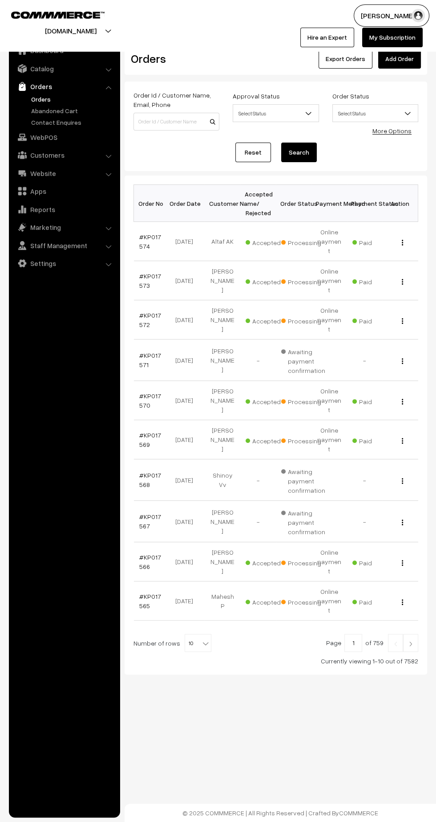
click at [145, 392] on link "#KP017570" at bounding box center [150, 400] width 22 height 17
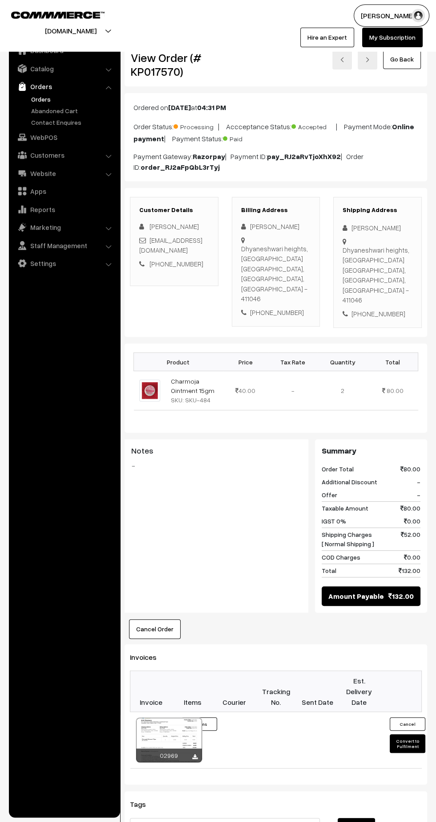
click at [195, 754] on icon at bounding box center [194, 757] width 5 height 6
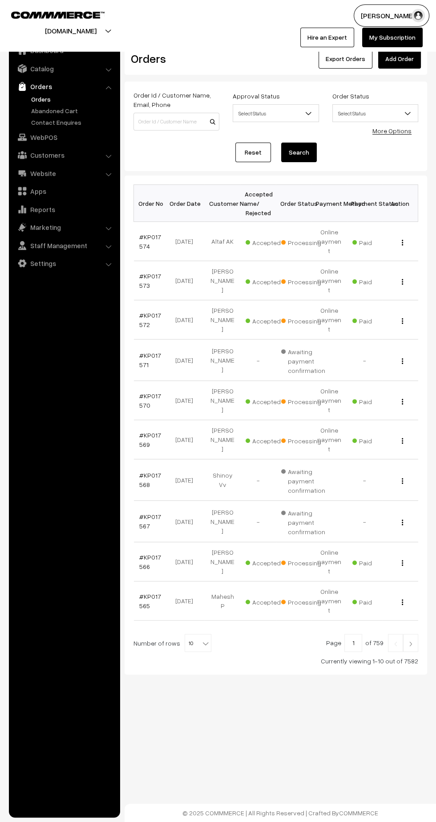
click at [152, 431] on link "#KP017569" at bounding box center [150, 439] width 22 height 17
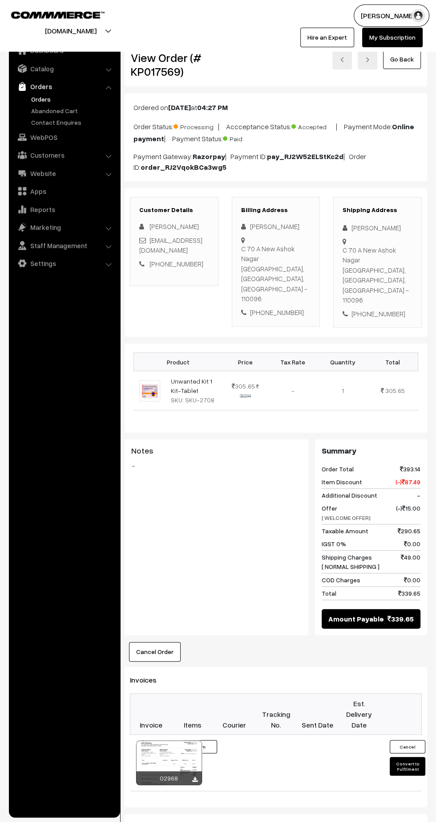
click at [195, 777] on icon at bounding box center [194, 780] width 5 height 6
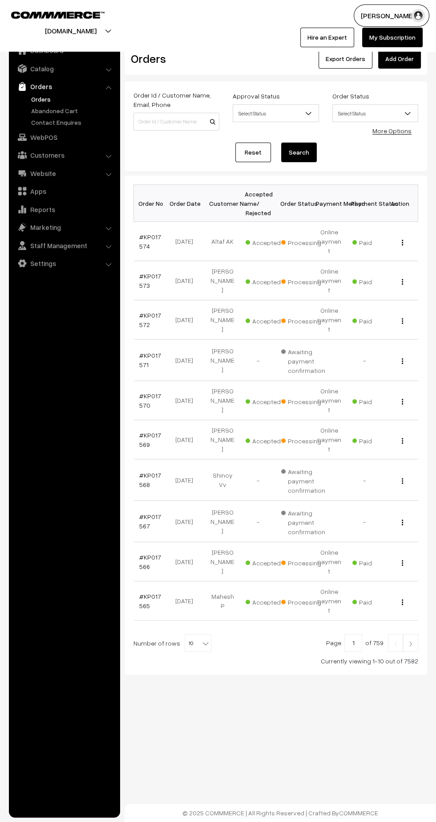
click at [147, 553] on link "#KP017566" at bounding box center [150, 561] width 22 height 17
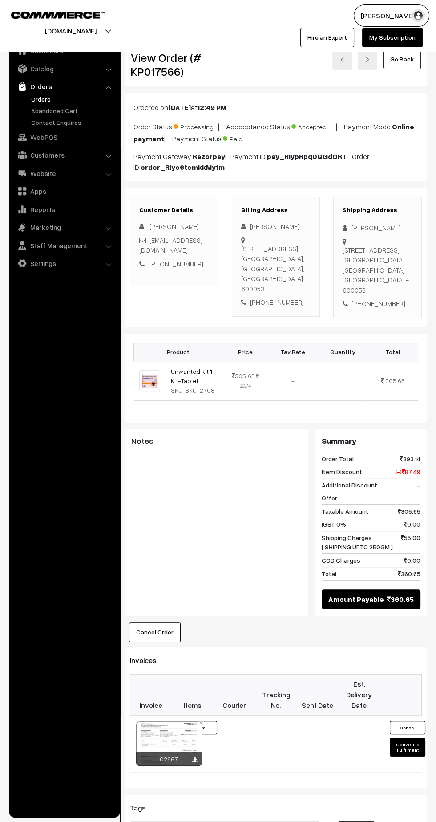
click at [195, 757] on icon at bounding box center [194, 760] width 5 height 6
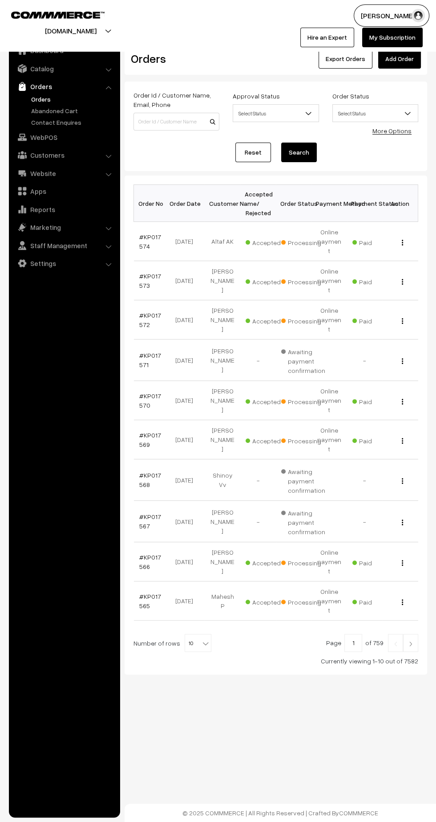
click at [142, 592] on link "#KP017565" at bounding box center [150, 600] width 22 height 17
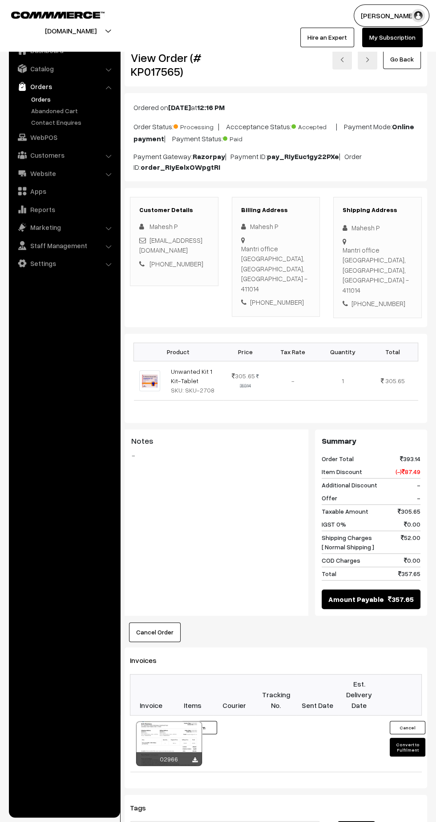
click at [195, 757] on icon at bounding box center [194, 760] width 5 height 6
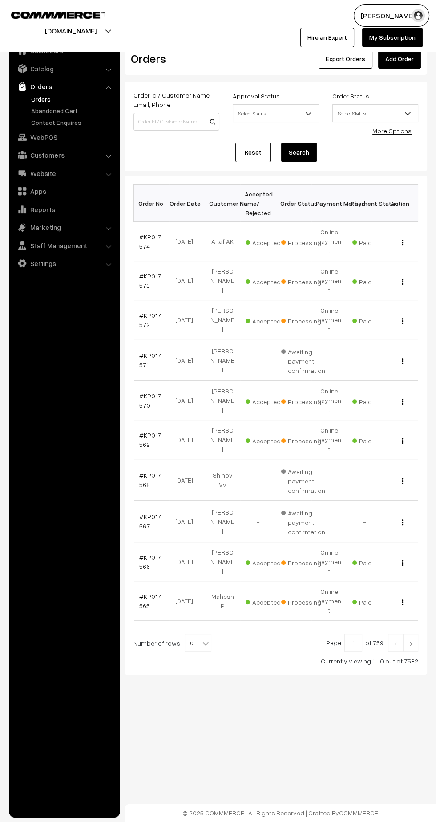
click at [411, 641] on img at bounding box center [411, 643] width 8 height 5
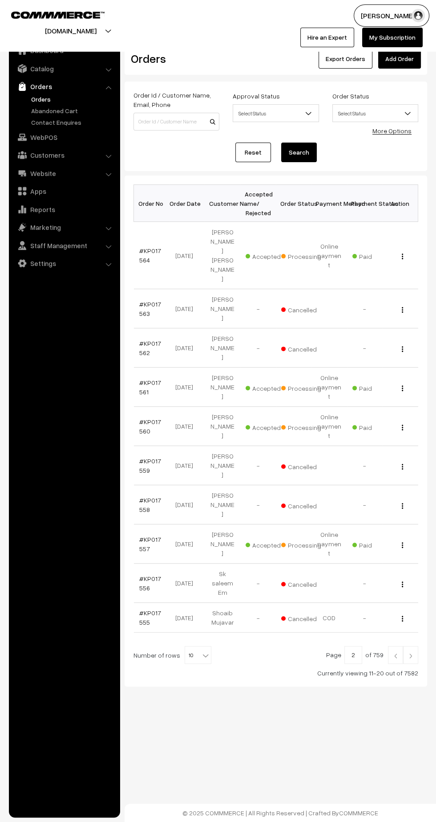
click at [150, 247] on link "#KP017564" at bounding box center [150, 255] width 22 height 17
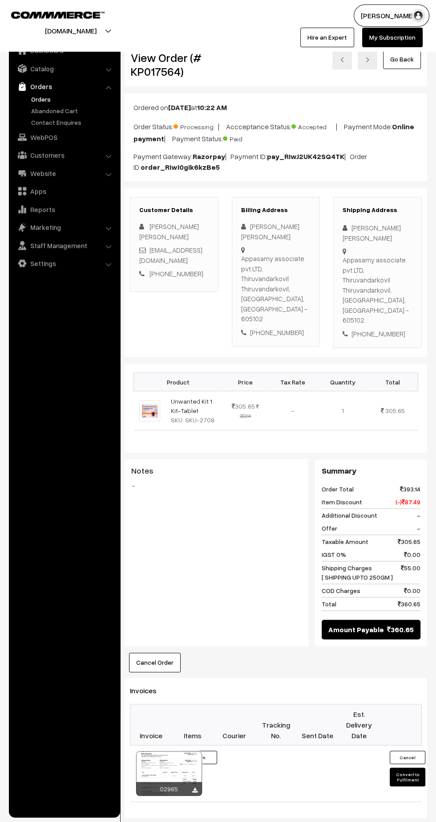
click at [195, 787] on icon at bounding box center [194, 790] width 5 height 6
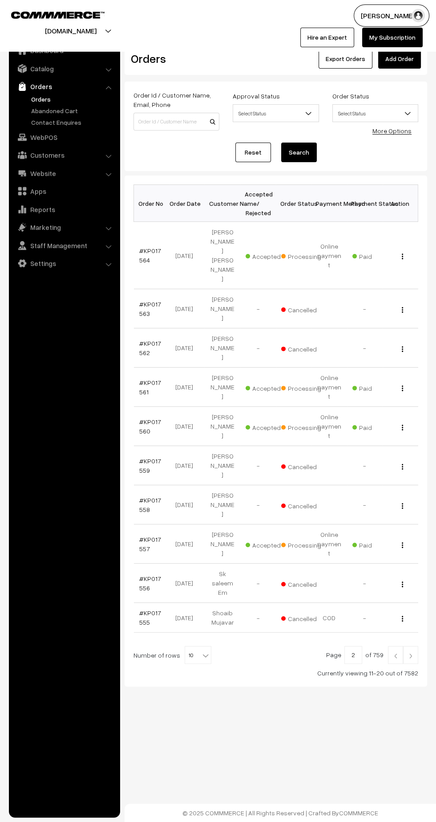
click at [142, 379] on link "#KP017561" at bounding box center [150, 387] width 22 height 17
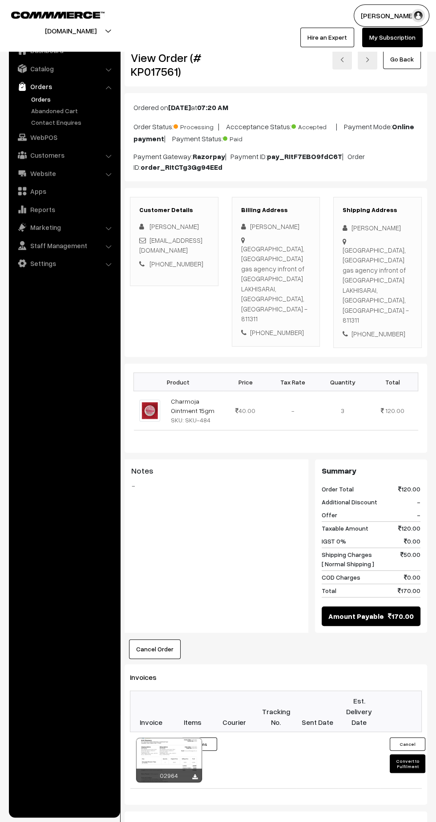
click at [195, 774] on icon at bounding box center [194, 777] width 5 height 6
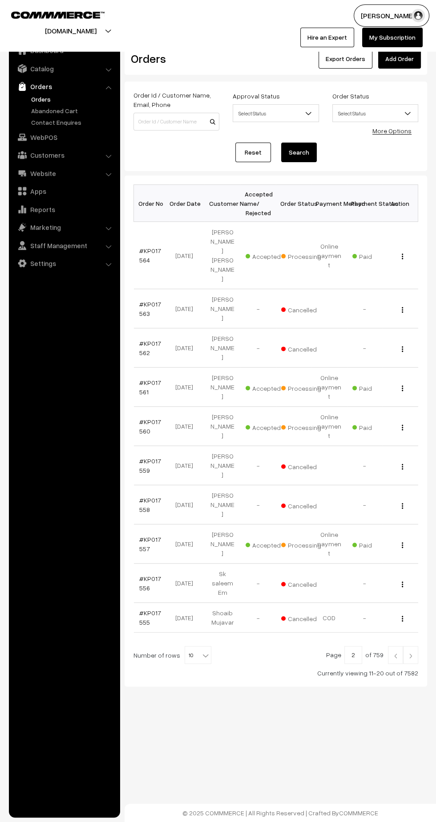
click at [143, 418] on link "#KP017560" at bounding box center [150, 426] width 22 height 17
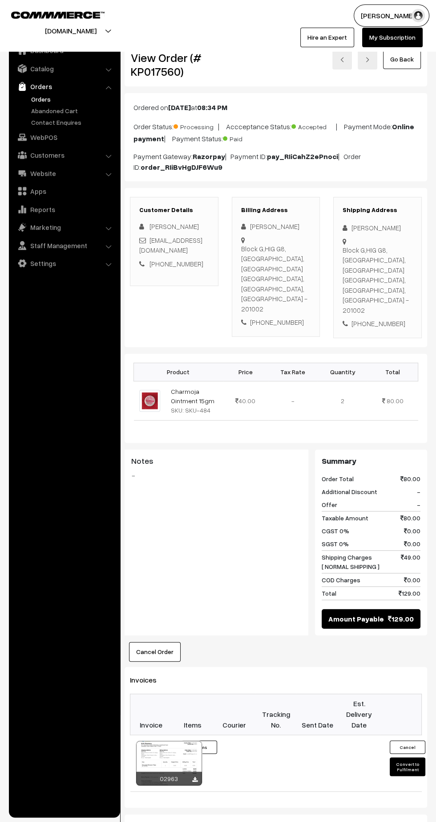
click at [195, 777] on icon at bounding box center [194, 780] width 5 height 6
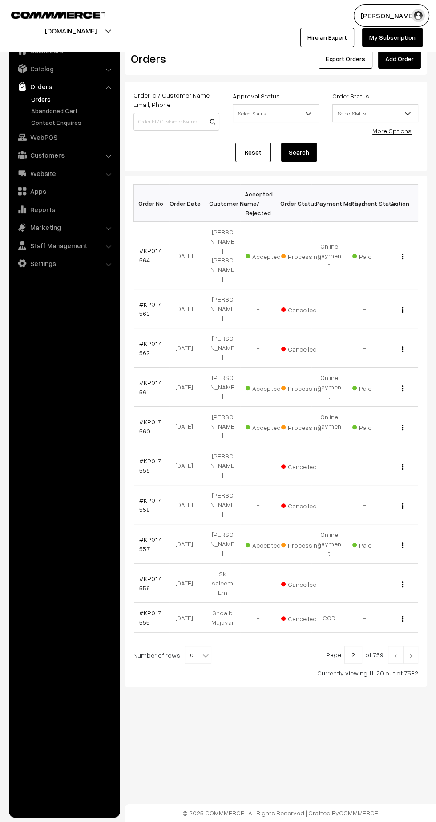
click at [151, 535] on link "#KP017557" at bounding box center [150, 543] width 22 height 17
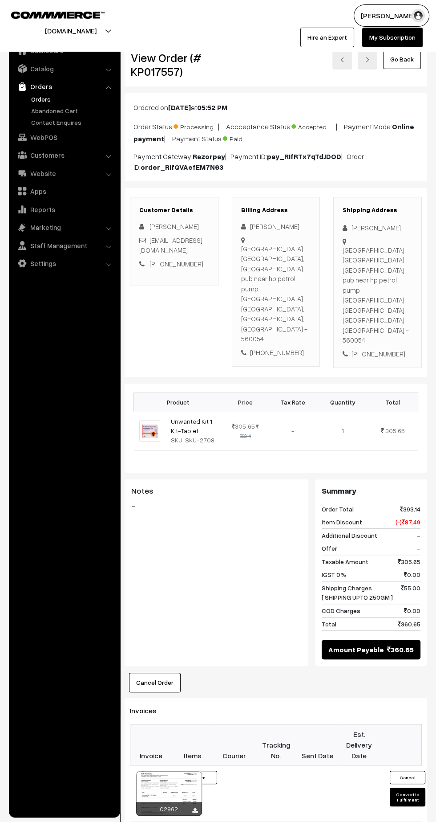
click at [195, 807] on icon at bounding box center [194, 810] width 5 height 6
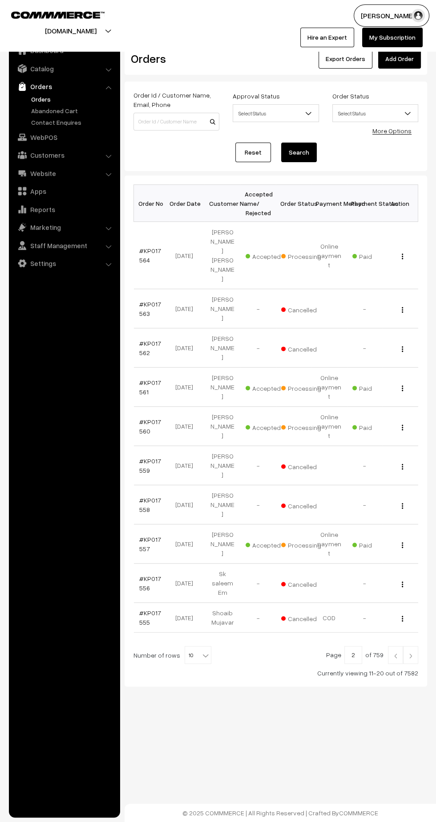
click at [411, 653] on img at bounding box center [411, 655] width 8 height 5
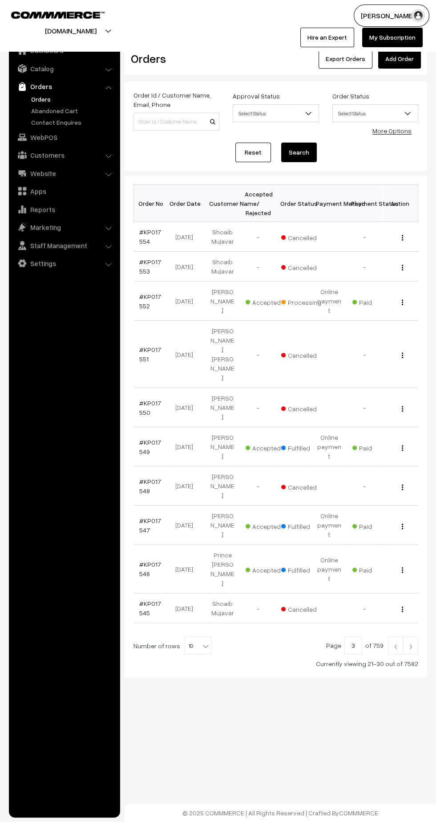
click at [142, 299] on link "#KP017552" at bounding box center [150, 301] width 22 height 17
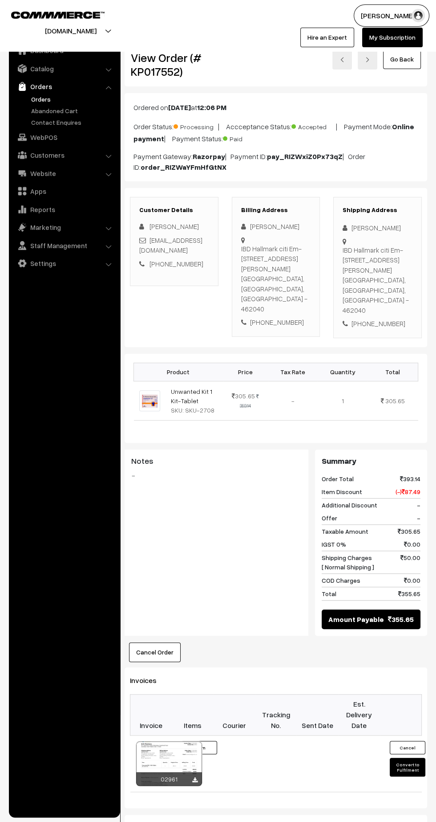
click at [195, 777] on icon at bounding box center [194, 780] width 5 height 6
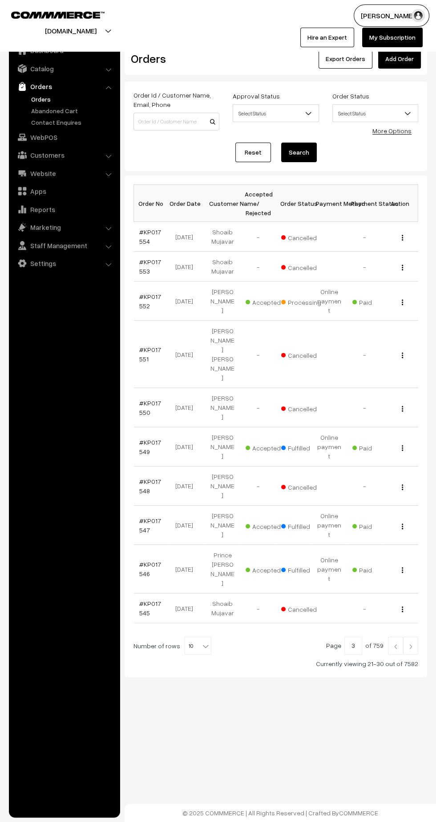
click at [396, 643] on img at bounding box center [396, 645] width 8 height 5
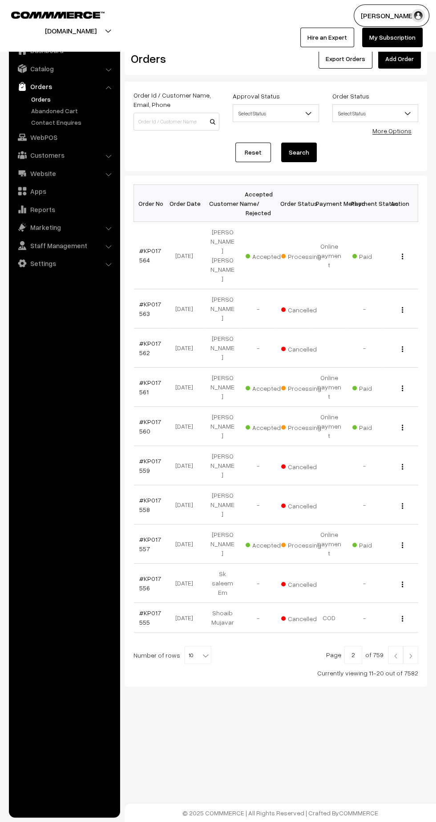
click at [345, 603] on td "COD" at bounding box center [330, 618] width 36 height 30
click at [396, 653] on img at bounding box center [396, 655] width 8 height 5
